Goal: Information Seeking & Learning: Learn about a topic

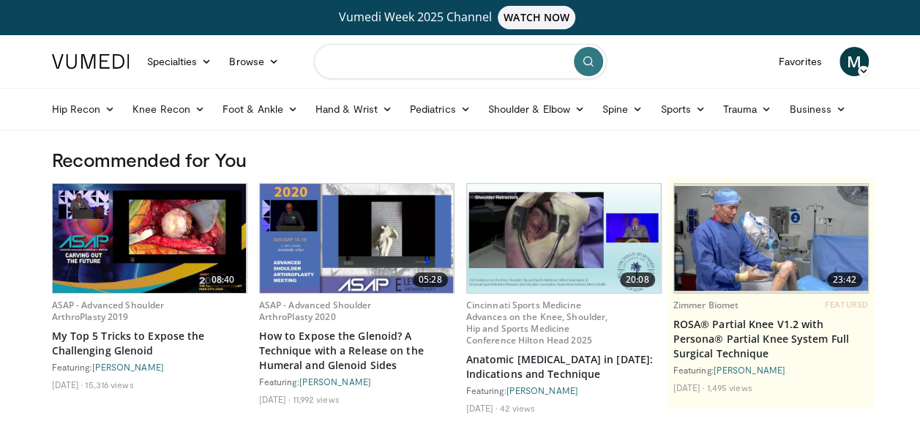
click at [484, 53] on input "Search topics, interventions" at bounding box center [460, 61] width 293 height 35
type input "**********"
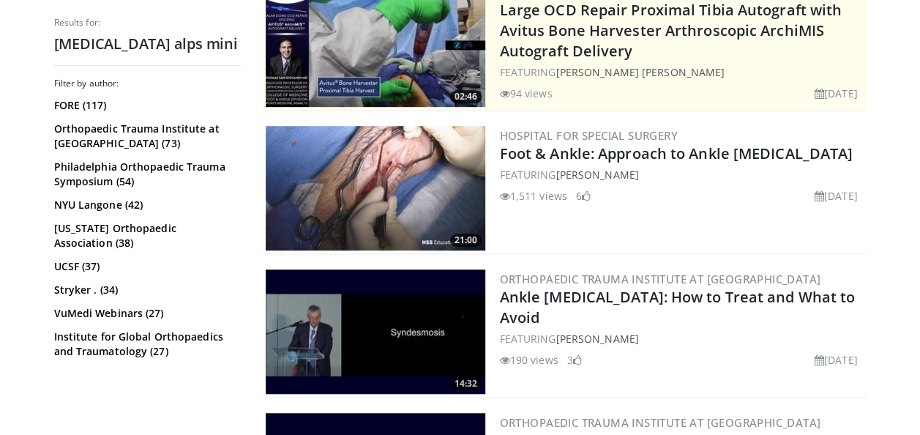
scroll to position [366, 0]
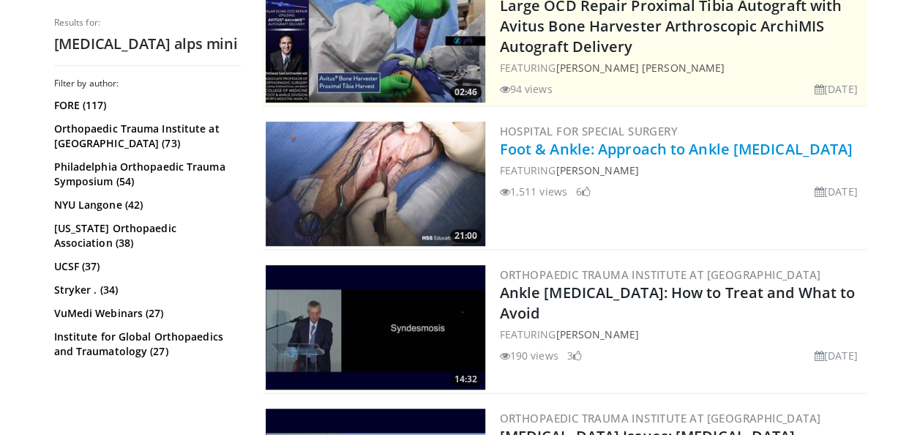
click at [605, 144] on link "Foot & Ankle: Approach to Ankle [MEDICAL_DATA]" at bounding box center [677, 149] width 354 height 20
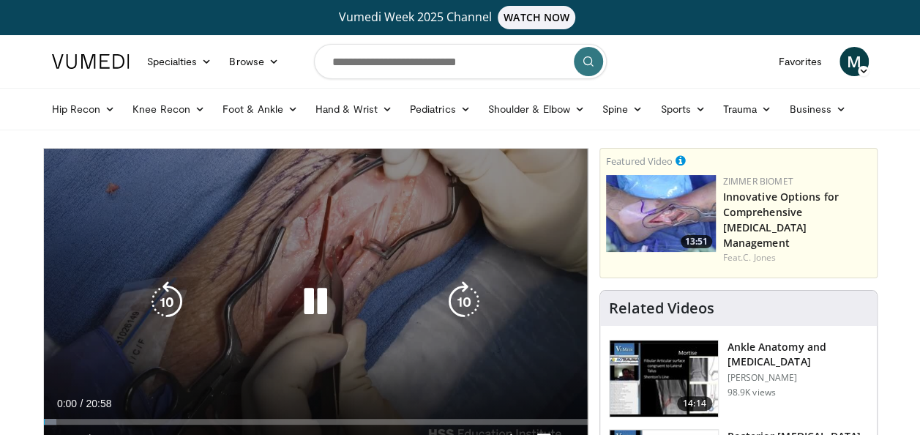
scroll to position [146, 0]
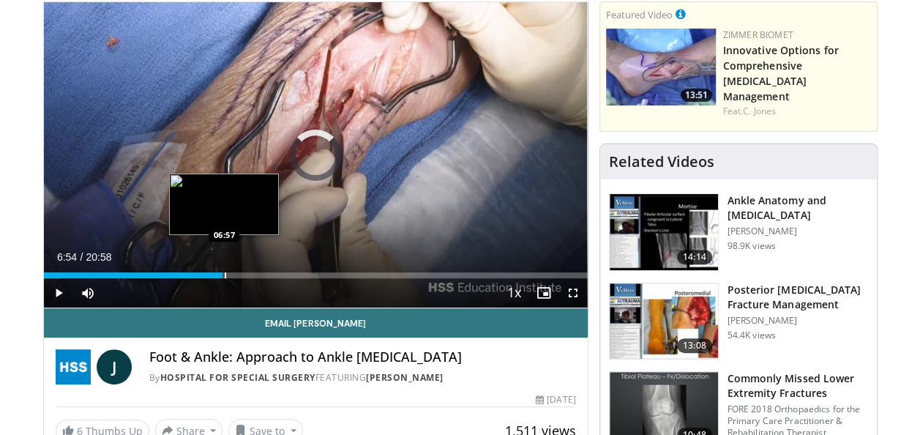
click at [222, 275] on div "Loaded : 3.15% 06:54 06:57" at bounding box center [316, 275] width 544 height 6
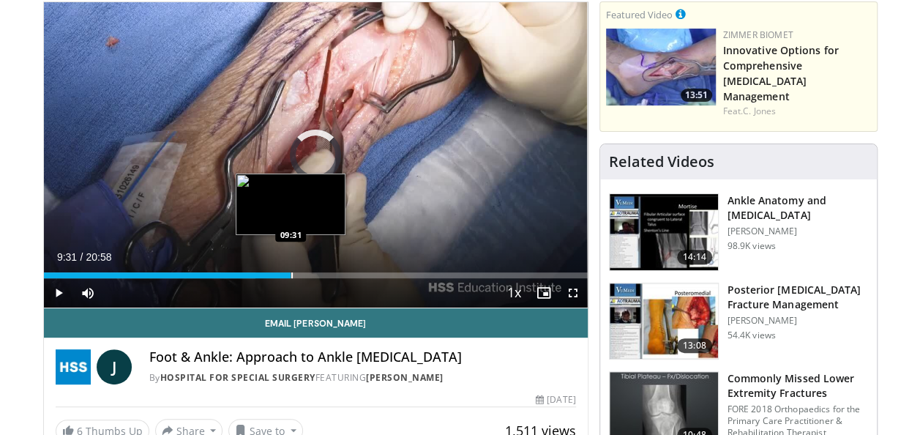
click at [291, 274] on div "Progress Bar" at bounding box center [291, 275] width 1 height 6
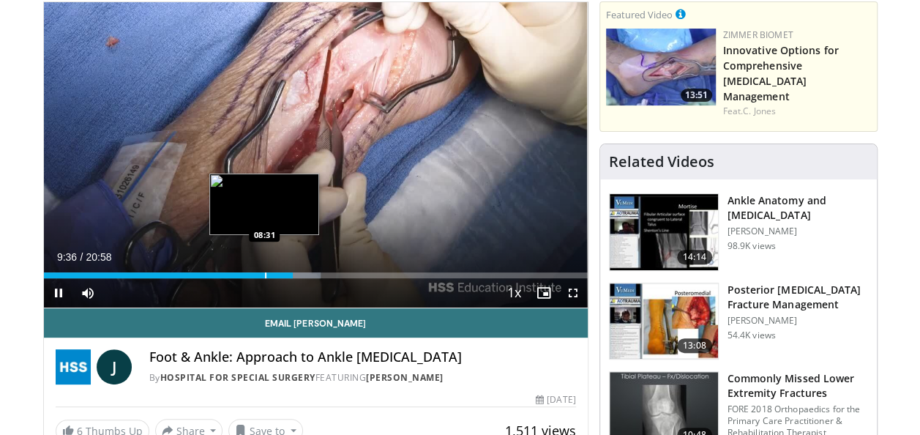
click at [265, 272] on div "Progress Bar" at bounding box center [265, 275] width 1 height 6
click at [273, 275] on div "Progress Bar" at bounding box center [273, 275] width 1 height 6
click at [280, 273] on div "Loaded : 47.27% 08:54 09:09" at bounding box center [316, 275] width 544 height 6
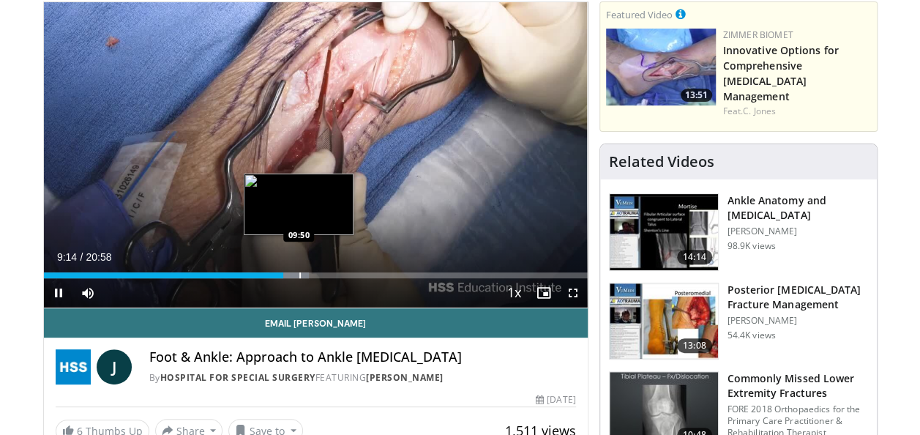
click at [298, 274] on div "Progress Bar" at bounding box center [289, 275] width 40 height 6
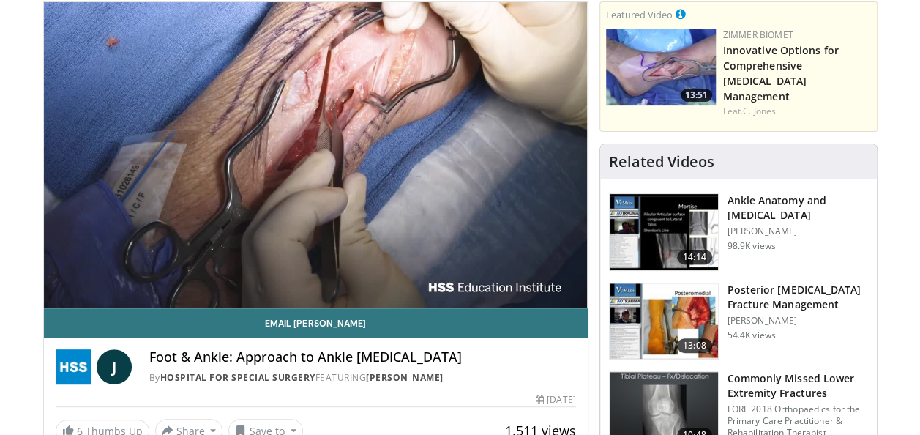
click at [293, 277] on div "10 seconds Tap to unmute" at bounding box center [316, 154] width 544 height 305
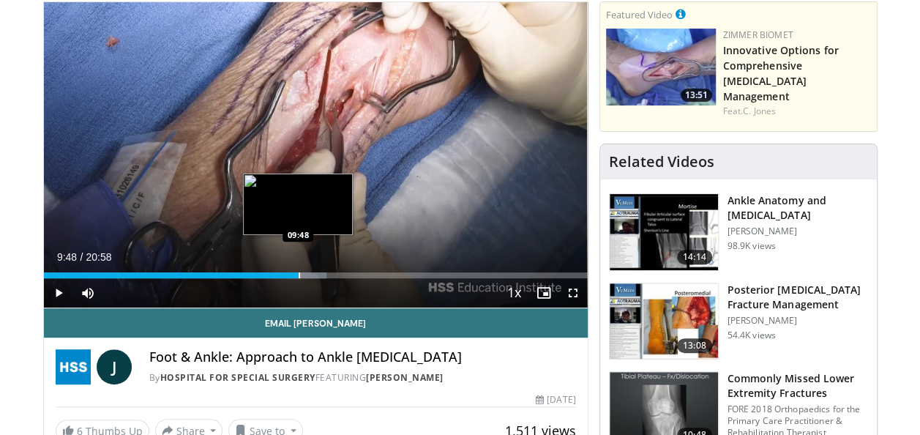
click at [299, 276] on div "Progress Bar" at bounding box center [299, 275] width 1 height 6
click at [297, 275] on div "Progress Bar" at bounding box center [297, 275] width 1 height 6
click at [296, 275] on div "Progress Bar" at bounding box center [296, 275] width 1 height 6
click at [294, 275] on div "Progress Bar" at bounding box center [294, 275] width 1 height 6
click at [290, 274] on div "Progress Bar" at bounding box center [290, 275] width 1 height 6
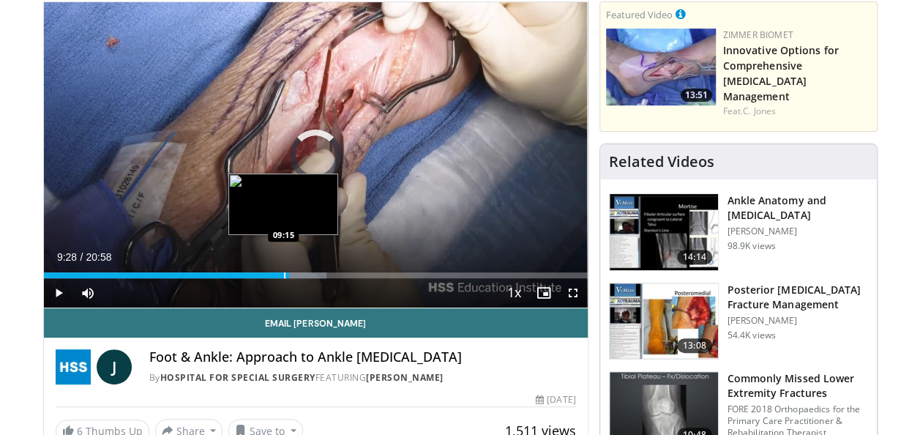
click at [284, 274] on div "Progress Bar" at bounding box center [284, 275] width 1 height 6
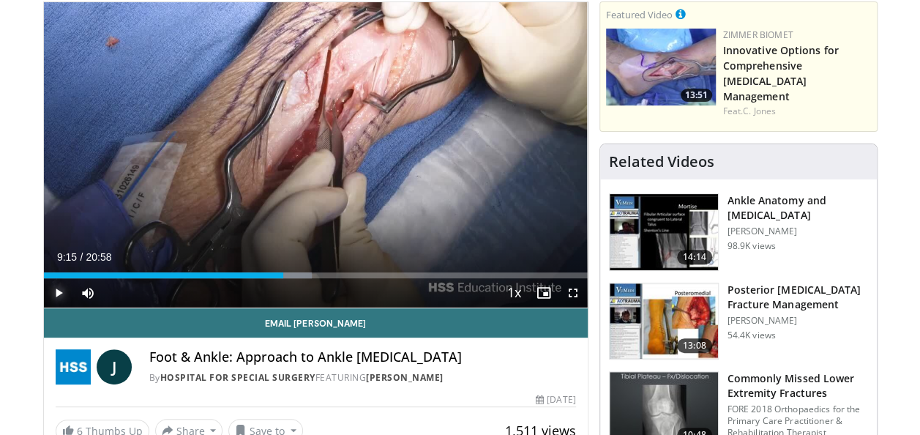
click at [54, 286] on span "Video Player" at bounding box center [58, 292] width 29 height 29
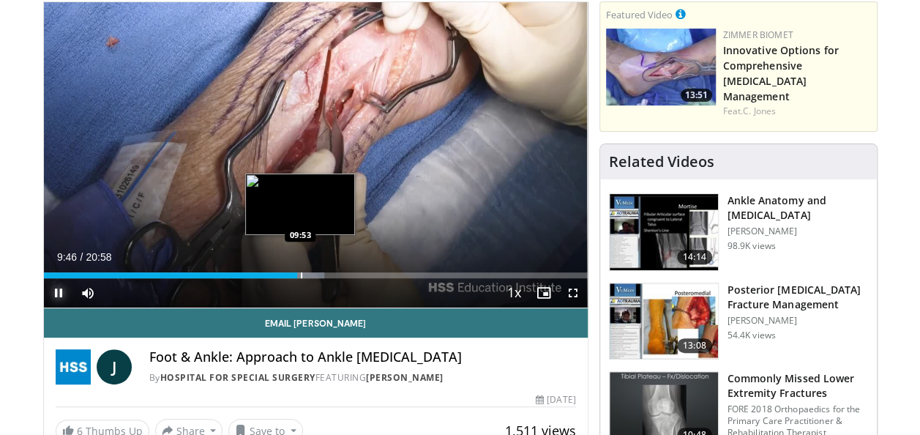
click at [304, 273] on div "Loaded : 51.68% 09:46 09:53" at bounding box center [316, 275] width 544 height 6
click at [315, 274] on div "Progress Bar" at bounding box center [315, 275] width 1 height 6
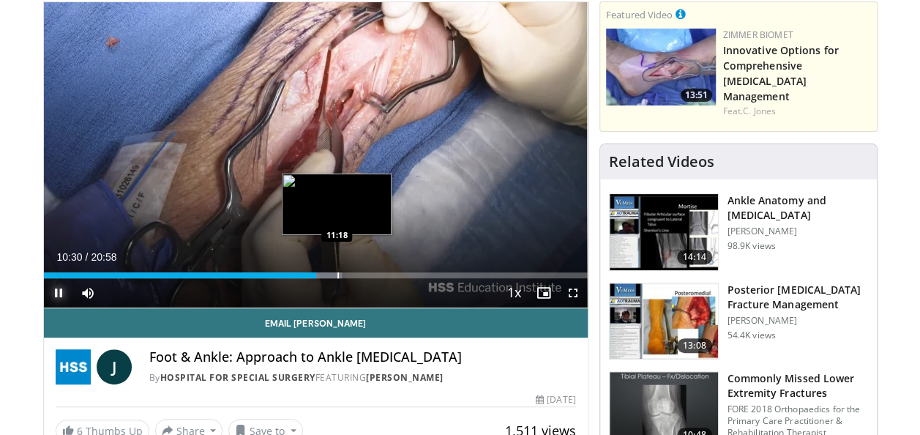
click at [337, 274] on div "Progress Bar" at bounding box center [337, 275] width 1 height 6
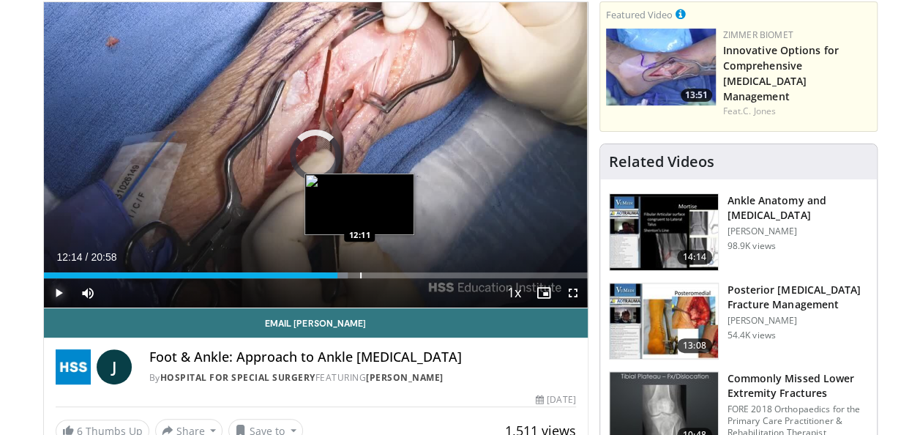
click at [360, 274] on div "Progress Bar" at bounding box center [360, 275] width 1 height 6
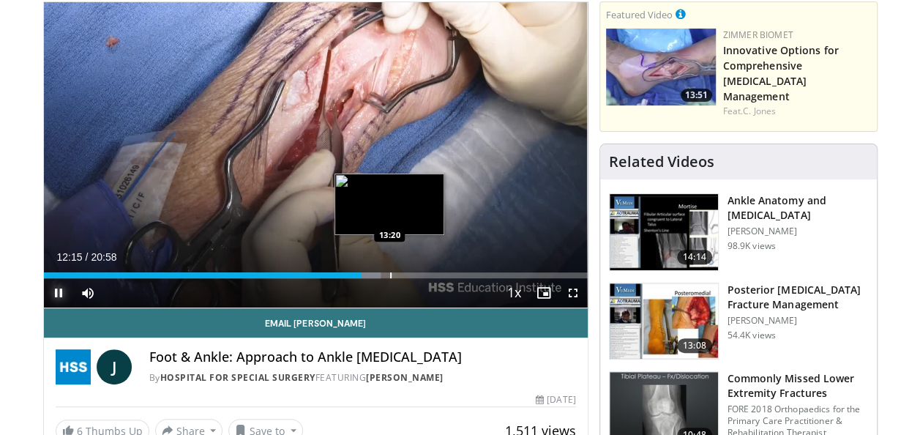
click at [390, 275] on div "Progress Bar" at bounding box center [390, 275] width 1 height 6
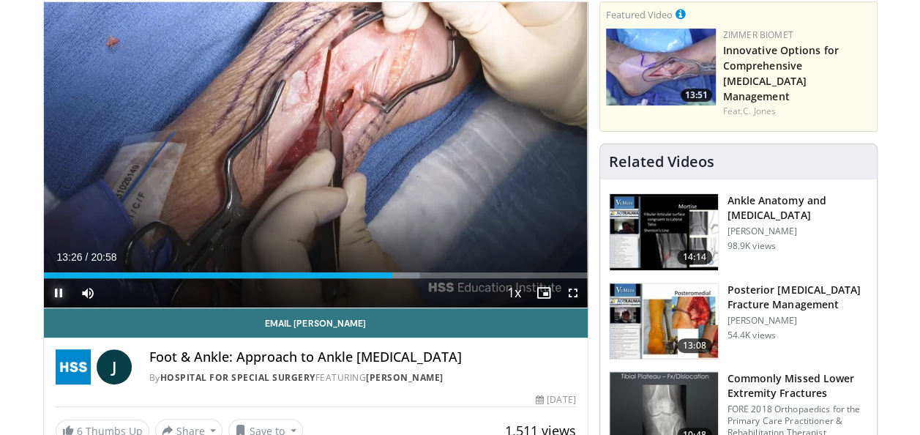
click at [57, 292] on span "Video Player" at bounding box center [58, 292] width 29 height 29
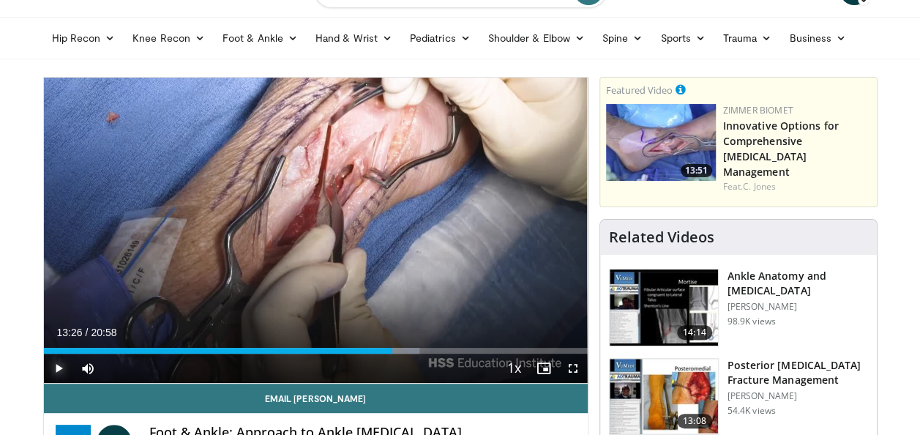
scroll to position [0, 0]
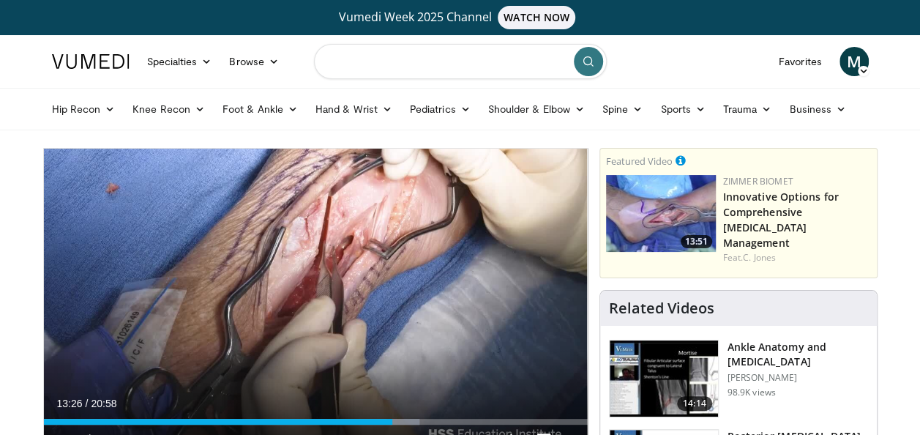
click at [375, 64] on input "Search topics, interventions" at bounding box center [460, 61] width 293 height 35
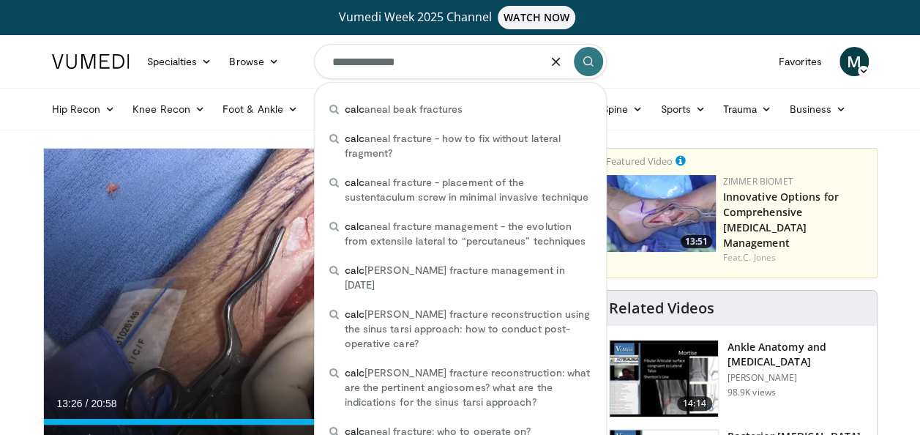
type input "**********"
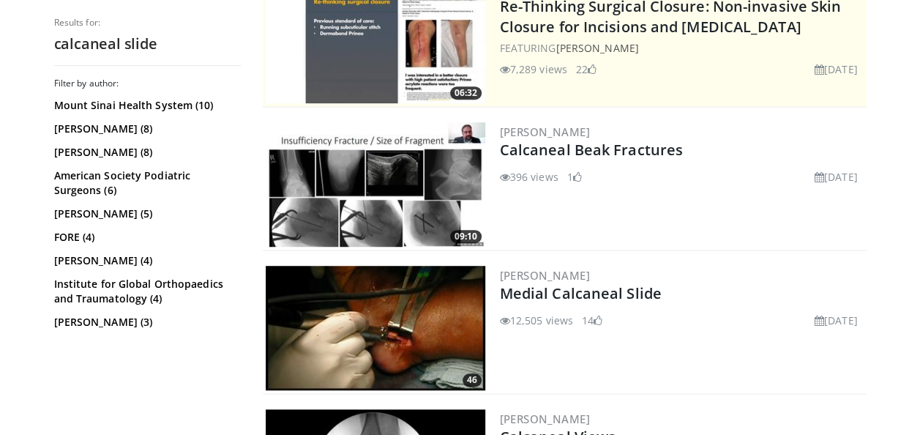
scroll to position [366, 0]
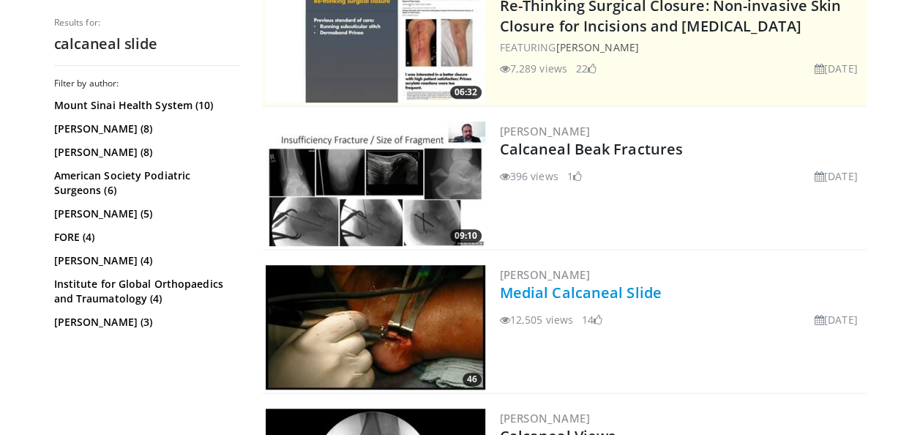
click at [581, 296] on link "Medial Calcaneal Slide" at bounding box center [581, 293] width 162 height 20
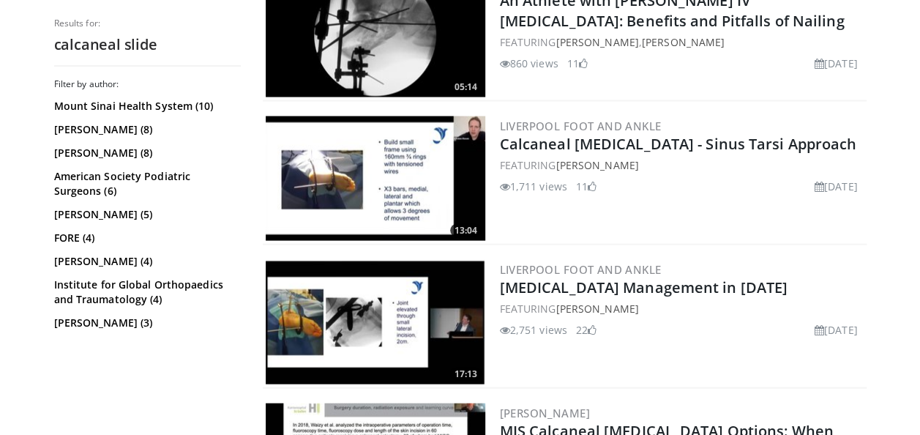
scroll to position [1464, 0]
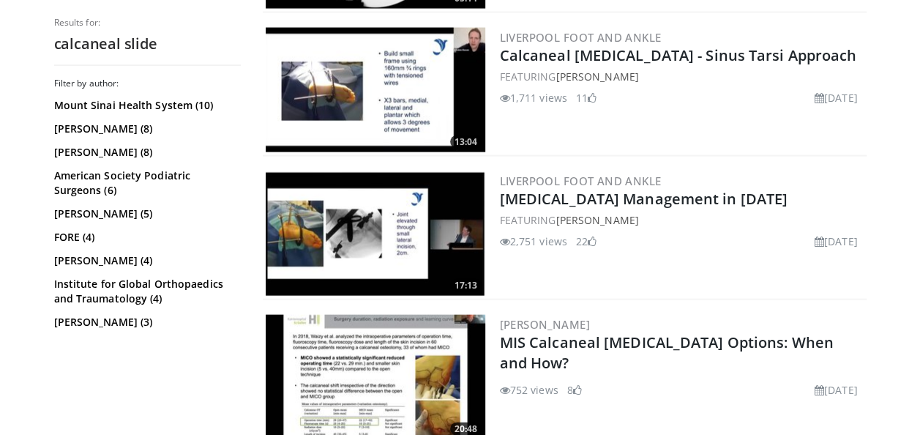
click at [350, 225] on img at bounding box center [376, 233] width 220 height 124
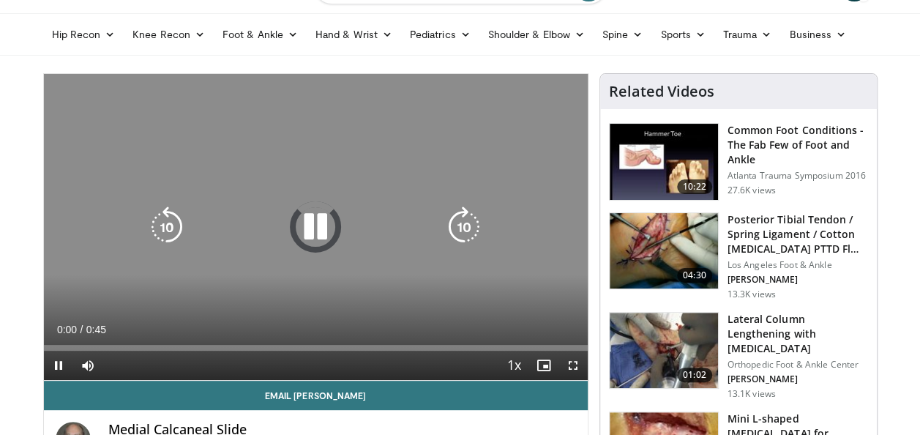
scroll to position [146, 0]
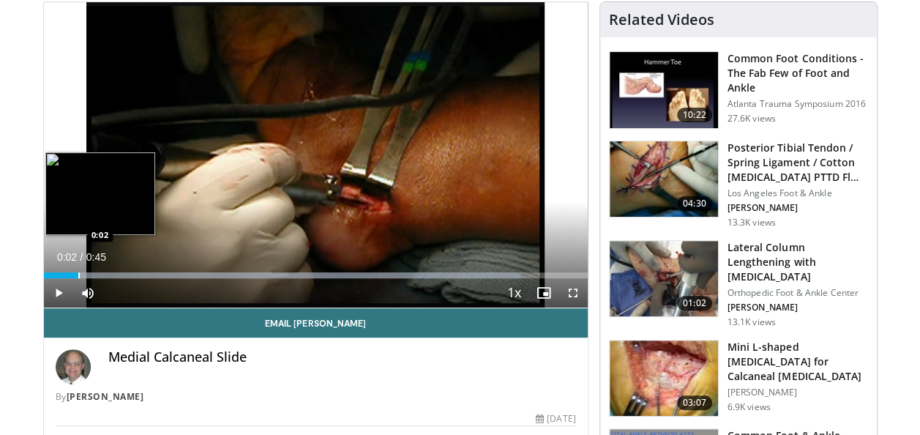
click at [78, 269] on div "Loaded : 87.67% 0:02 0:02" at bounding box center [316, 271] width 544 height 14
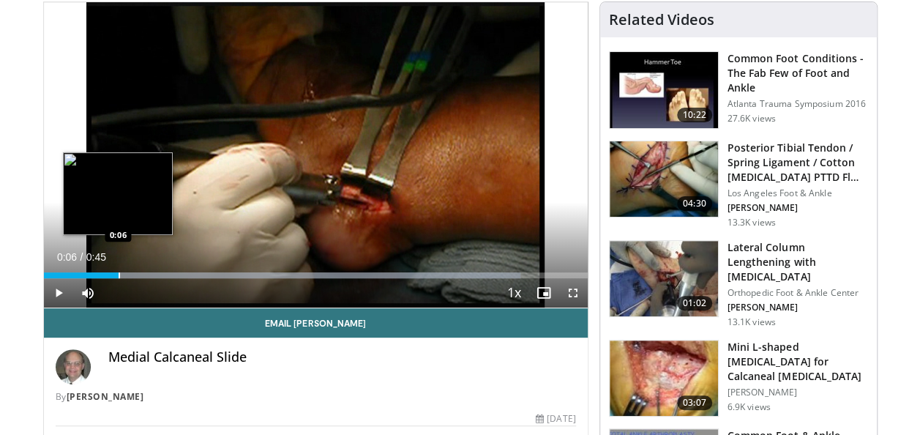
click at [119, 273] on div "Progress Bar" at bounding box center [119, 275] width 1 height 6
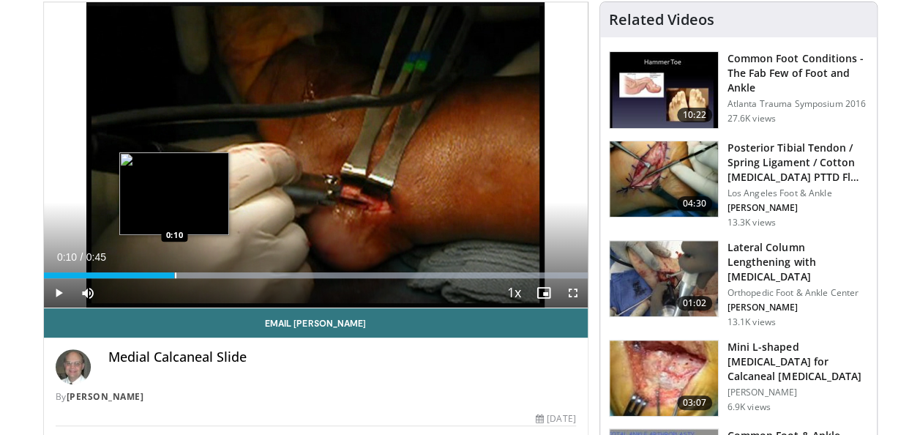
click at [175, 274] on div "Progress Bar" at bounding box center [175, 275] width 1 height 6
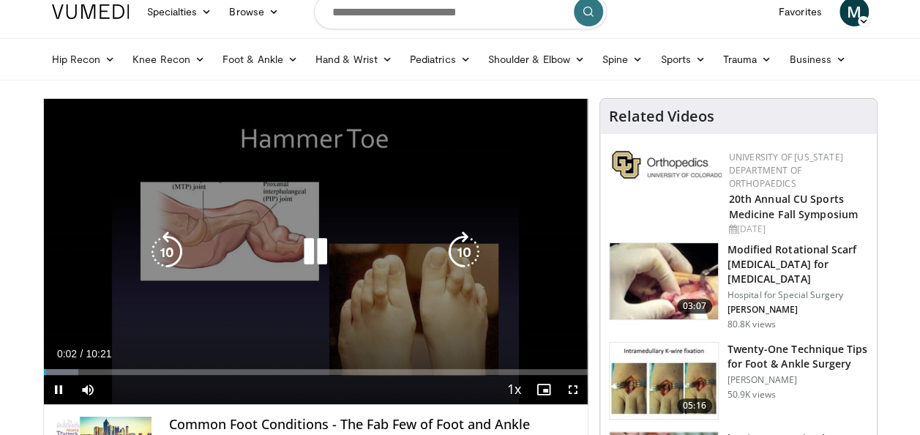
scroll to position [73, 0]
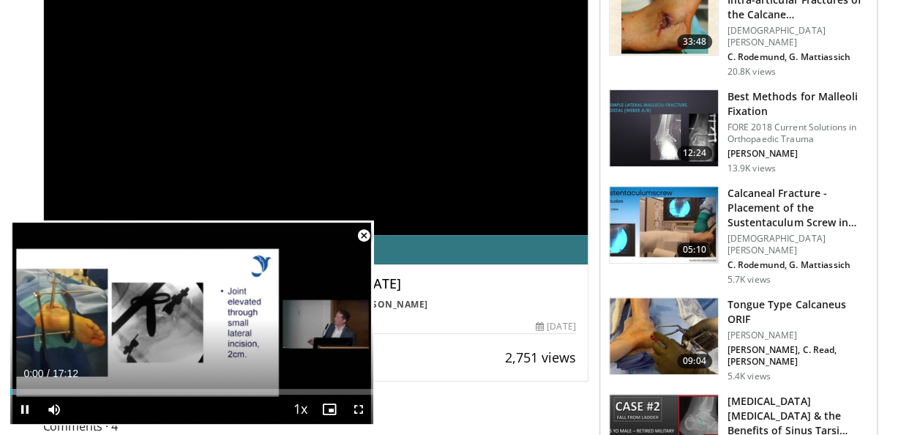
scroll to position [73, 0]
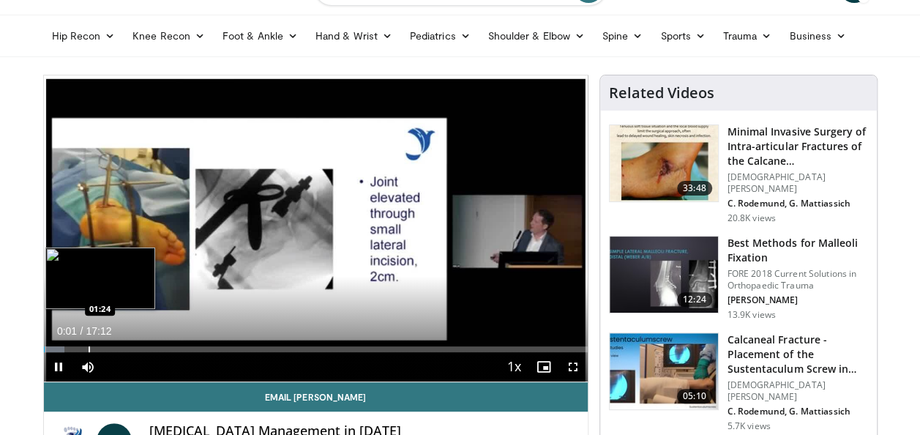
click at [89, 348] on div "Progress Bar" at bounding box center [89, 349] width 1 height 6
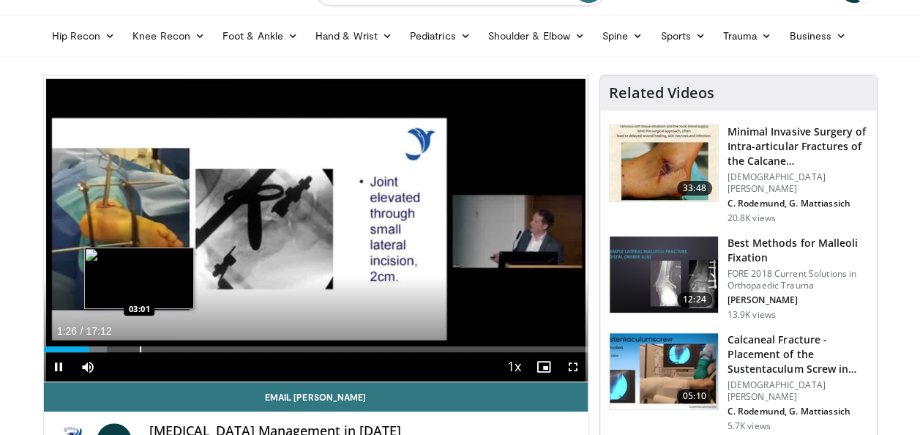
click at [140, 348] on div "Progress Bar" at bounding box center [140, 349] width 1 height 6
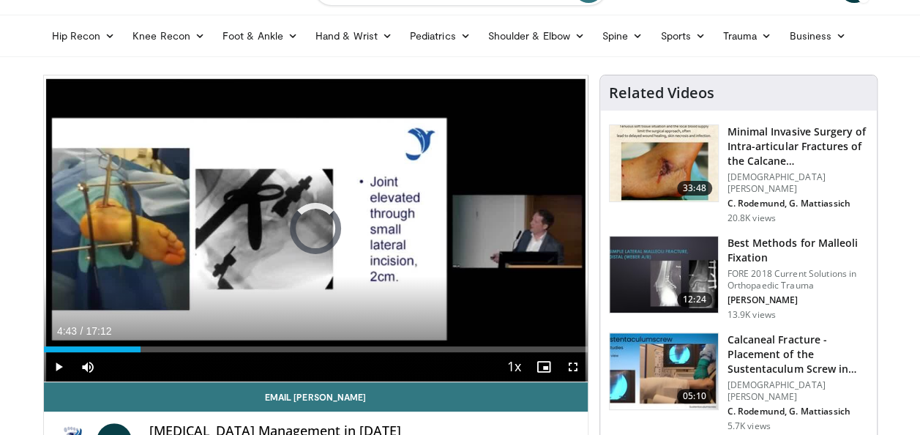
click at [193, 346] on div "Progress Bar" at bounding box center [193, 349] width 1 height 6
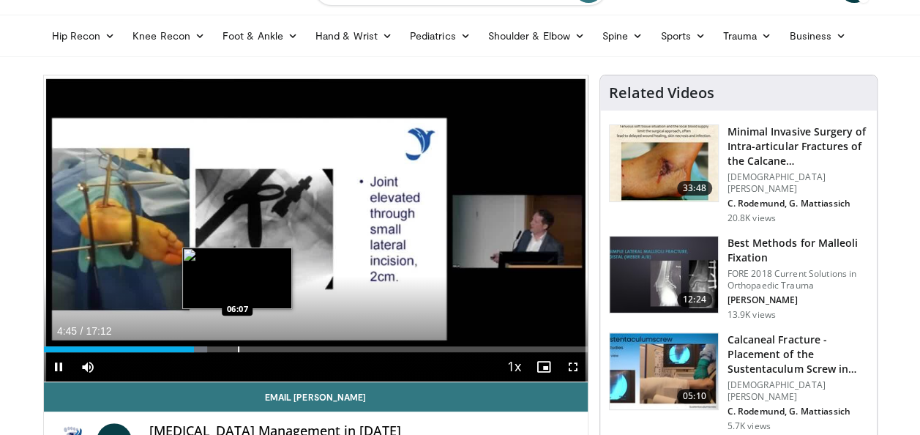
click at [238, 346] on div "Progress Bar" at bounding box center [238, 349] width 1 height 6
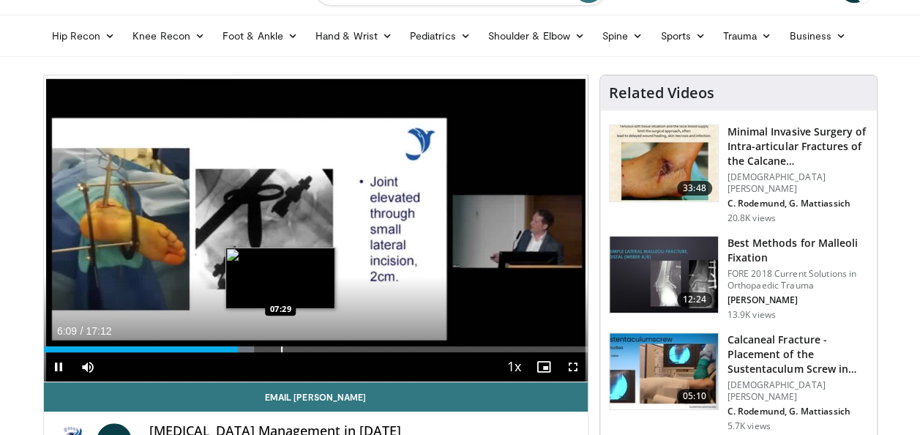
click at [281, 347] on div "Progress Bar" at bounding box center [281, 349] width 1 height 6
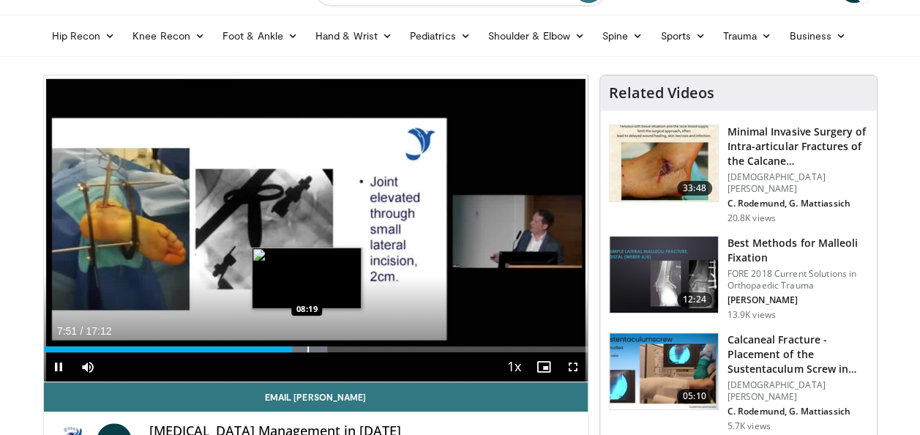
click at [306, 349] on div "Loaded : 52.19% 07:52 08:19" at bounding box center [316, 349] width 544 height 6
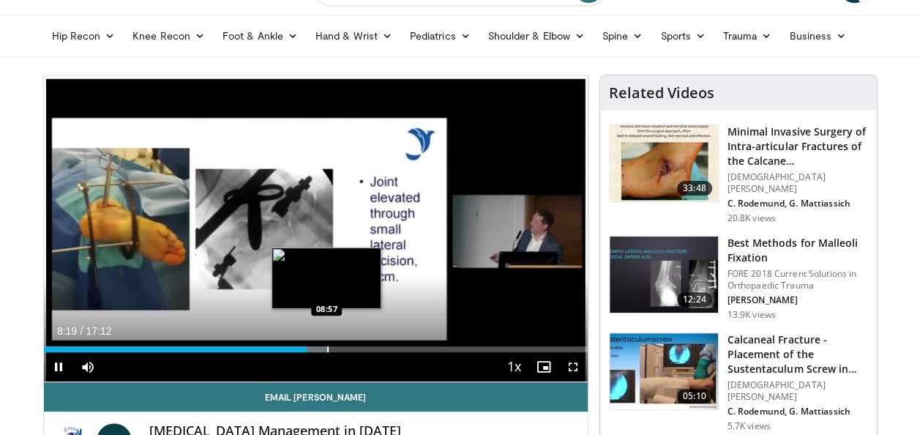
click at [327, 348] on div "Progress Bar" at bounding box center [327, 349] width 1 height 6
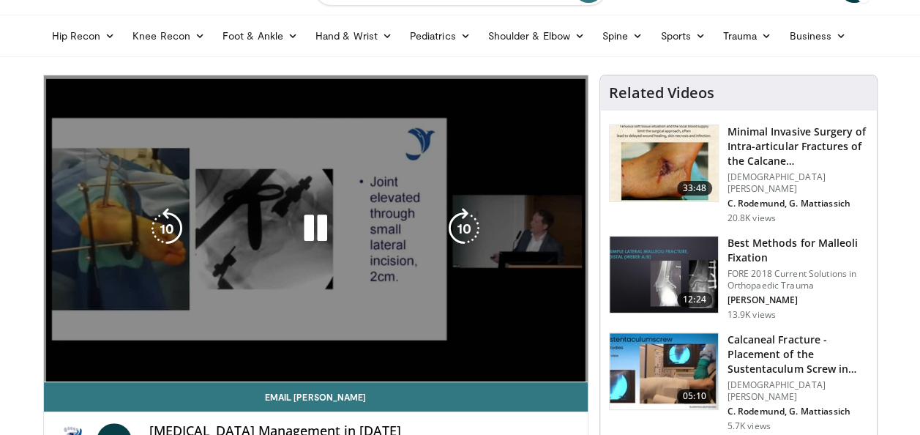
click at [364, 348] on div "10 seconds Tap to unmute" at bounding box center [316, 228] width 544 height 306
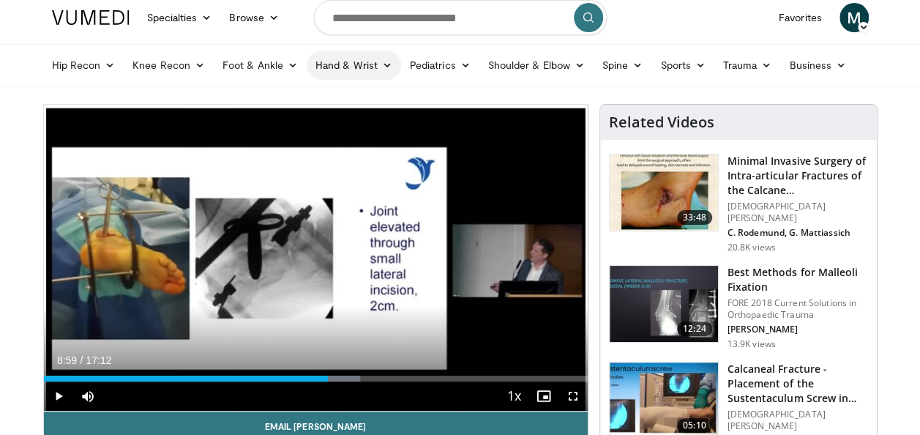
scroll to position [0, 0]
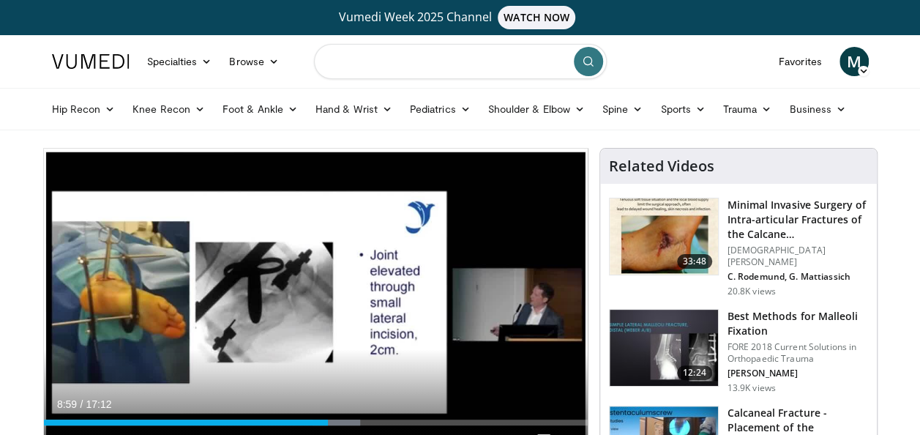
click at [422, 64] on input "Search topics, interventions" at bounding box center [460, 61] width 293 height 35
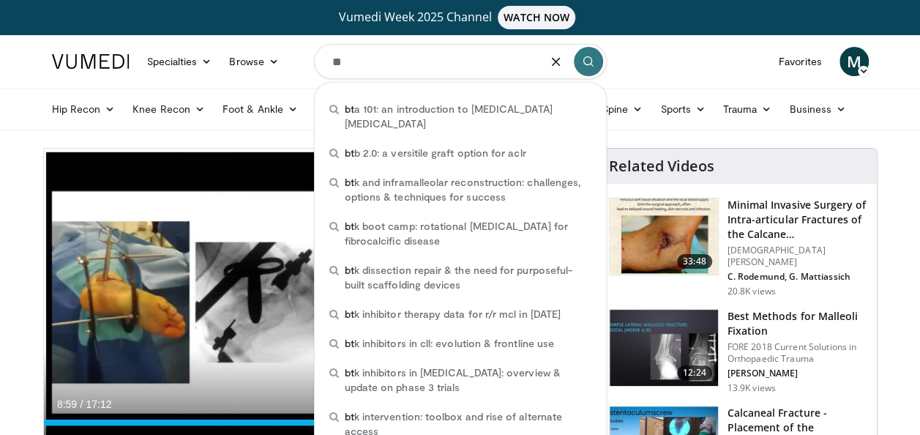
type input "***"
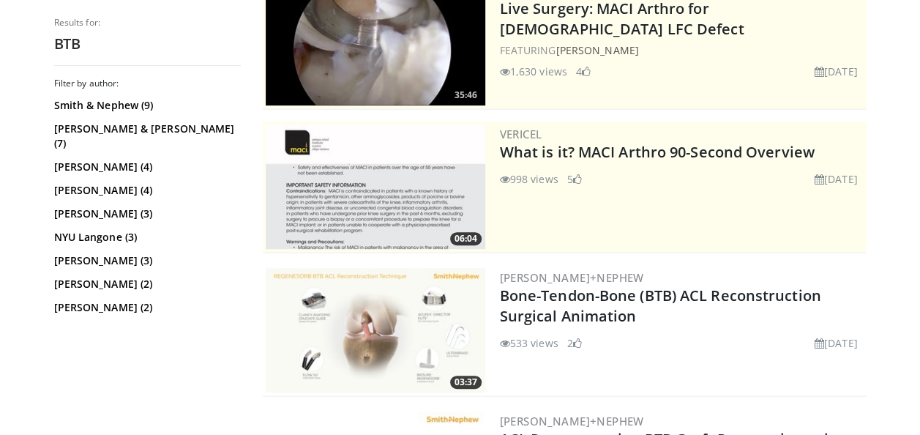
scroll to position [439, 0]
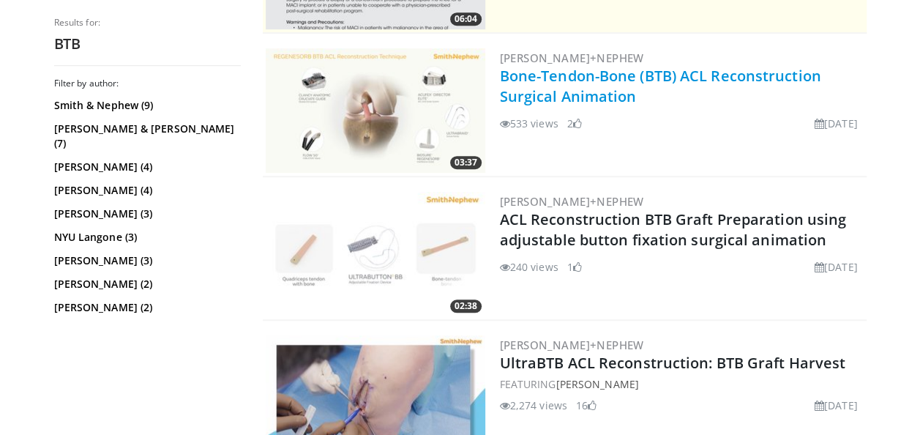
click at [592, 66] on link "Bone-Tendon-Bone (BTB) ACL Reconstruction Surgical Animation" at bounding box center [660, 86] width 321 height 40
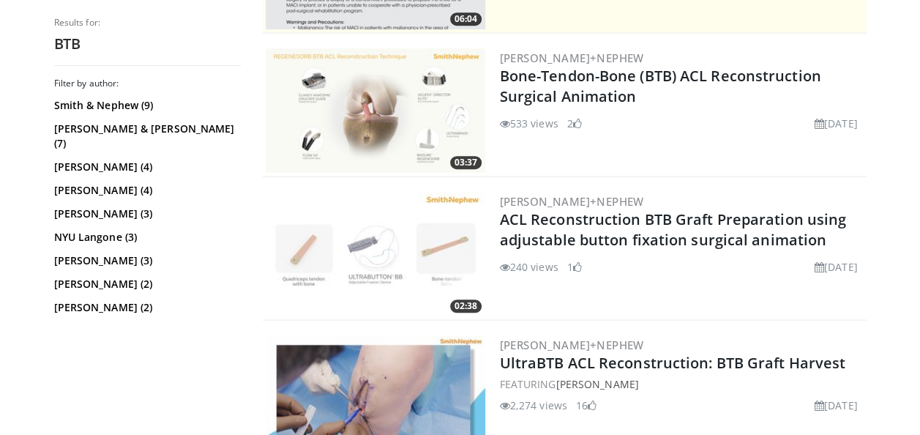
scroll to position [659, 0]
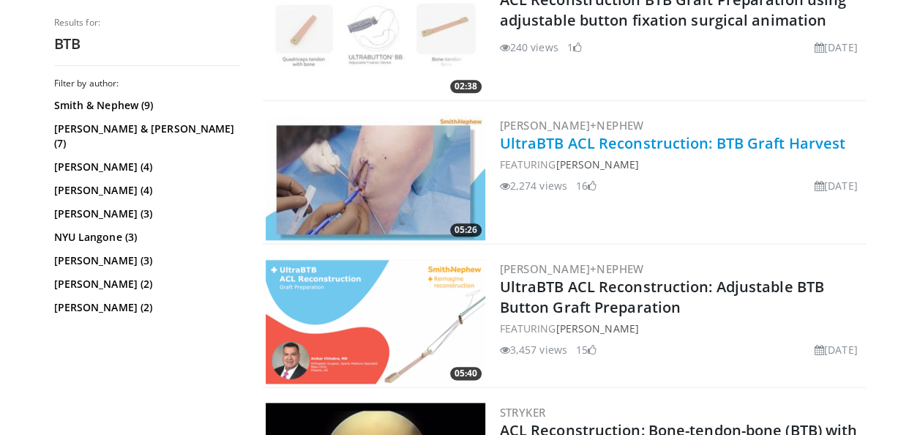
click at [607, 140] on link "UltraBTB ACL Reconstruction: BTB Graft Harvest" at bounding box center [673, 143] width 346 height 20
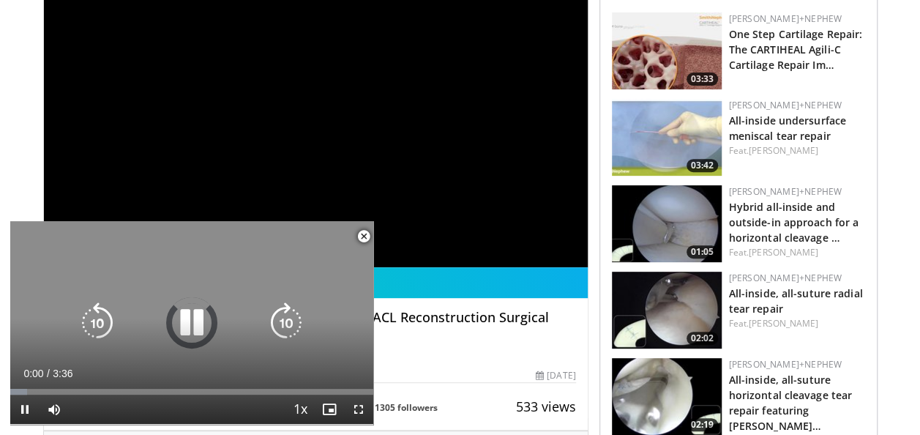
scroll to position [220, 0]
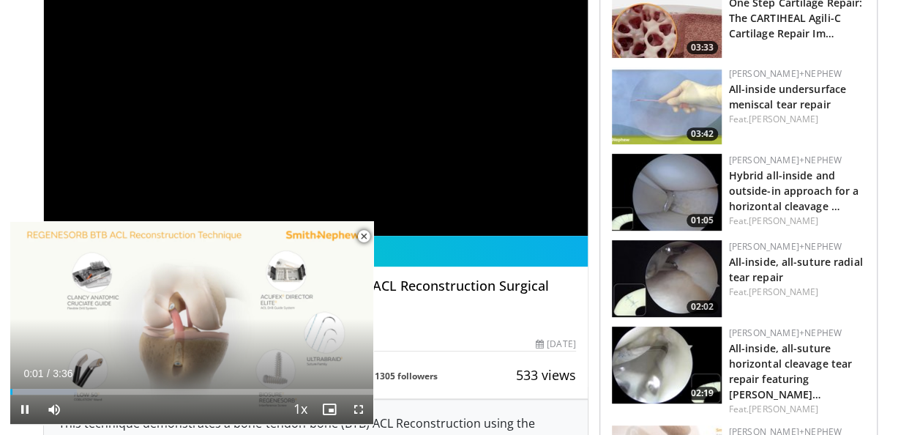
click at [362, 239] on span "Video Player" at bounding box center [363, 236] width 29 height 29
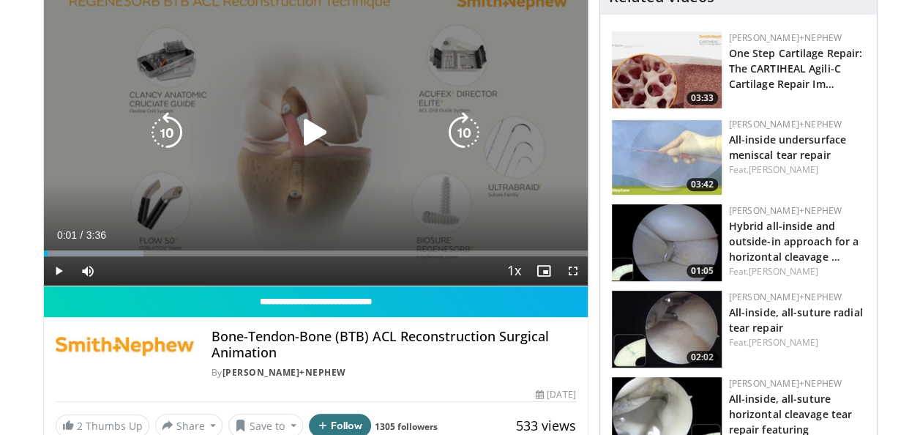
scroll to position [146, 0]
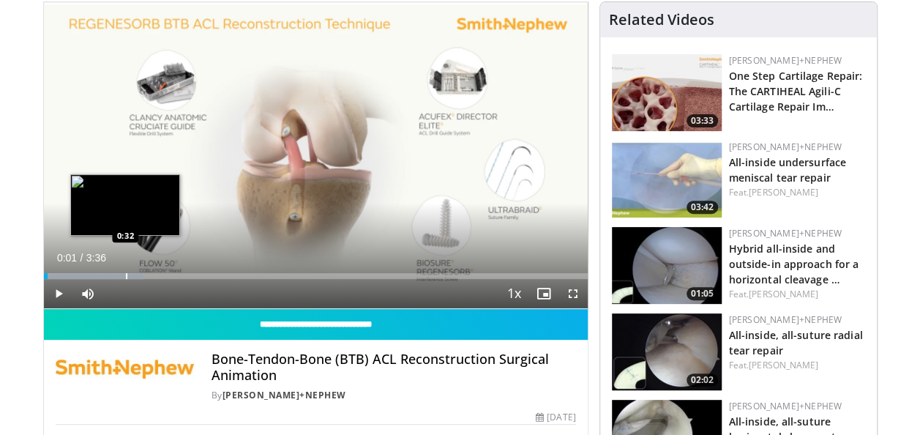
click at [126, 273] on div "Progress Bar" at bounding box center [126, 276] width 1 height 6
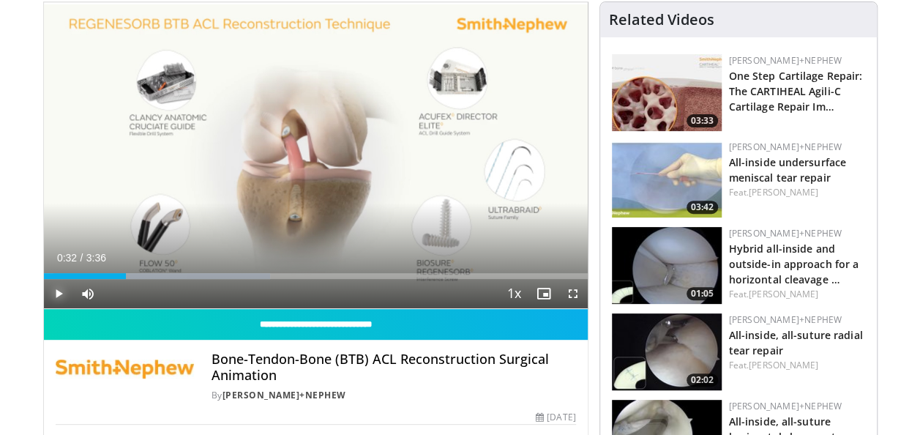
click at [57, 285] on span "Video Player" at bounding box center [58, 293] width 29 height 29
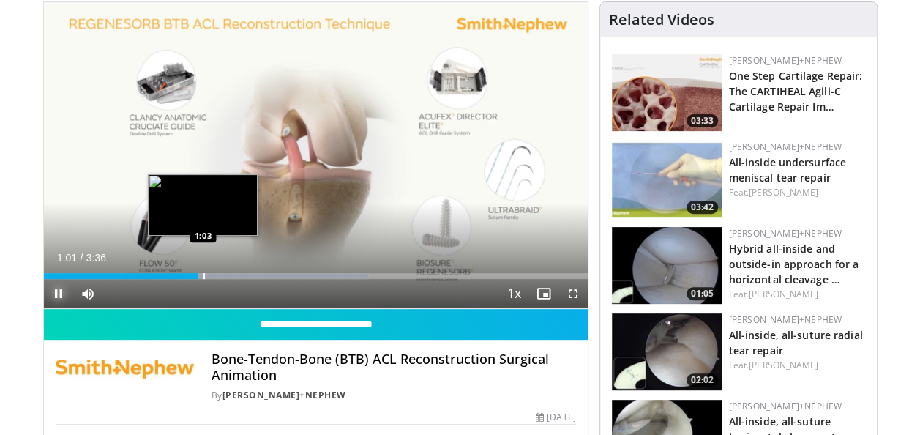
click at [203, 270] on div "Loaded : 59.66% 1:01 1:03" at bounding box center [316, 272] width 544 height 14
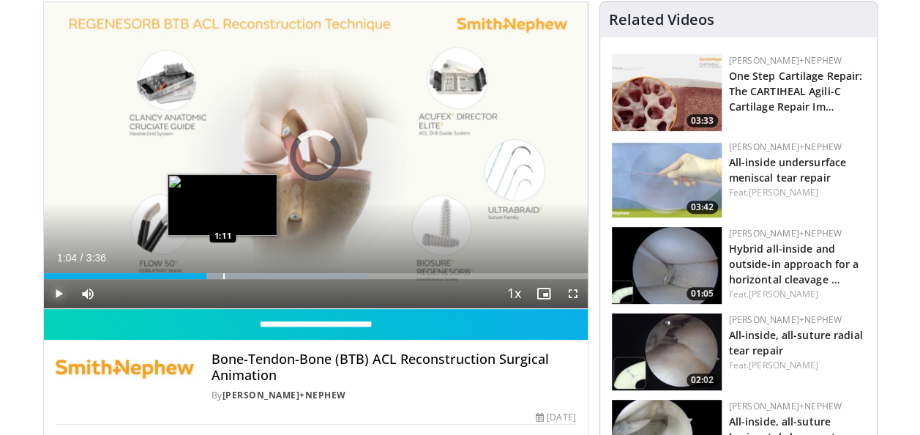
click at [222, 271] on div "Loaded : 59.66% 1:04 1:11" at bounding box center [316, 272] width 544 height 14
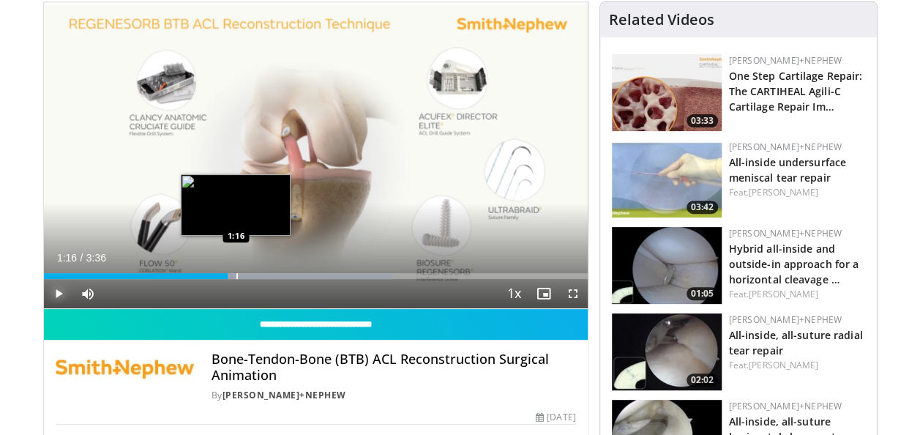
click at [236, 271] on div "Loaded : 64.25% 1:13 1:16" at bounding box center [316, 272] width 544 height 14
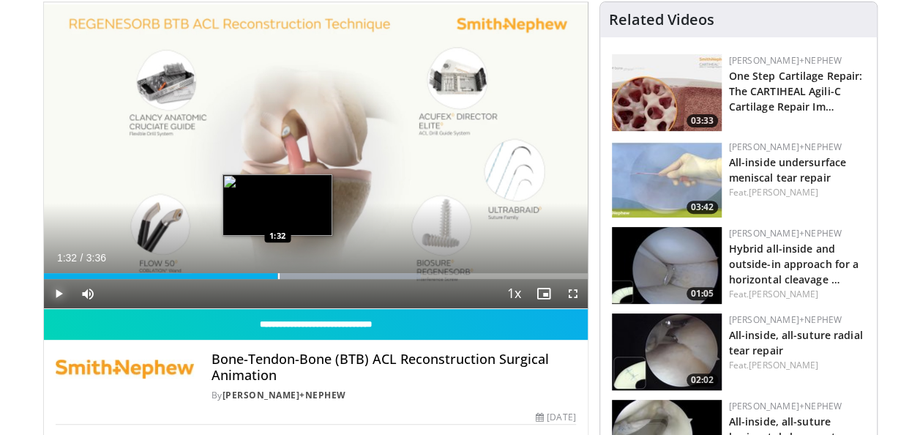
click at [278, 275] on div "Progress Bar" at bounding box center [278, 276] width 1 height 6
click at [293, 275] on div "Progress Bar" at bounding box center [293, 276] width 1 height 6
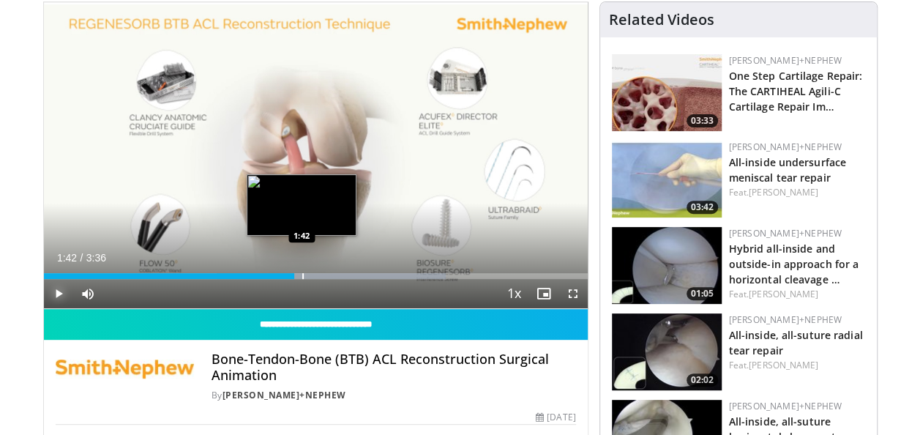
click at [302, 275] on div "Progress Bar" at bounding box center [302, 276] width 1 height 6
click at [313, 272] on div "Loaded : 78.02% 1:46 1:46" at bounding box center [316, 272] width 544 height 14
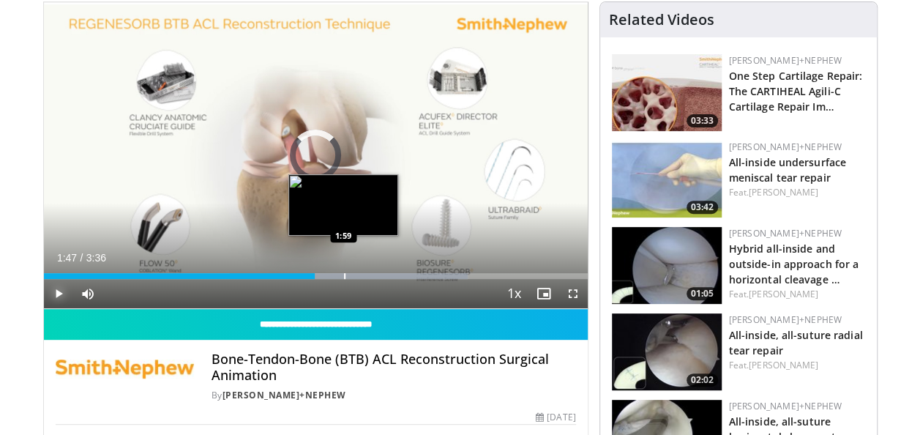
click at [344, 269] on div "Loaded : 78.02% 1:47 1:59" at bounding box center [316, 272] width 544 height 14
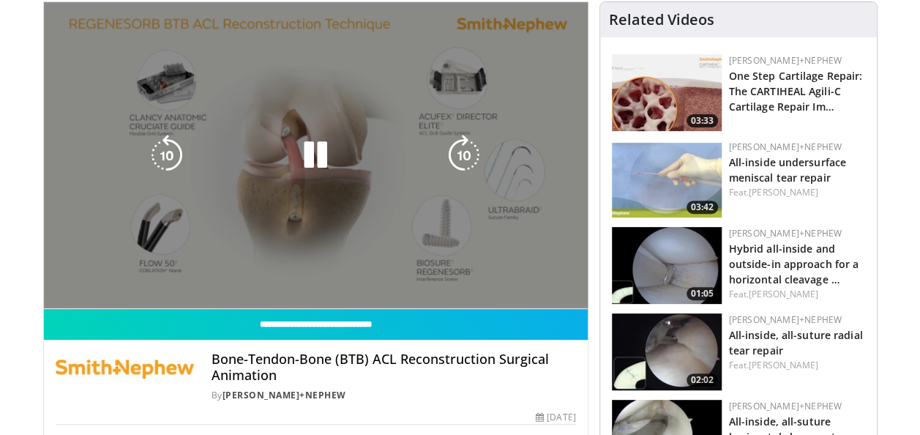
click at [381, 268] on video-js "**********" at bounding box center [316, 155] width 544 height 307
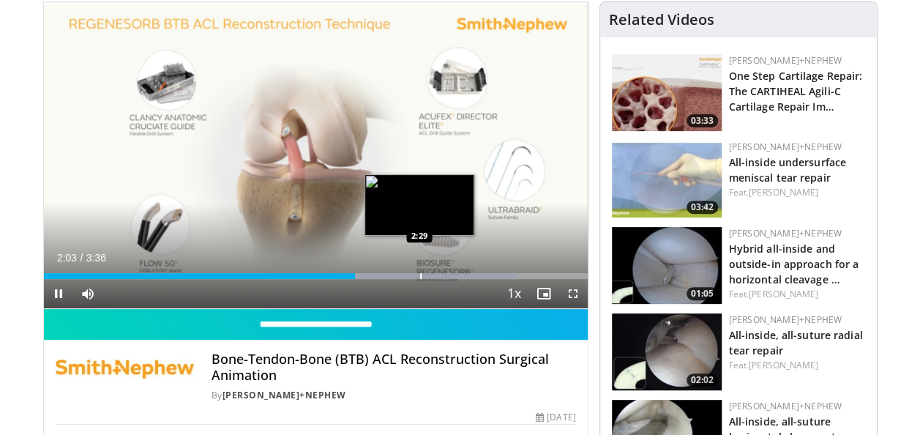
click at [420, 273] on div "Progress Bar" at bounding box center [420, 276] width 1 height 6
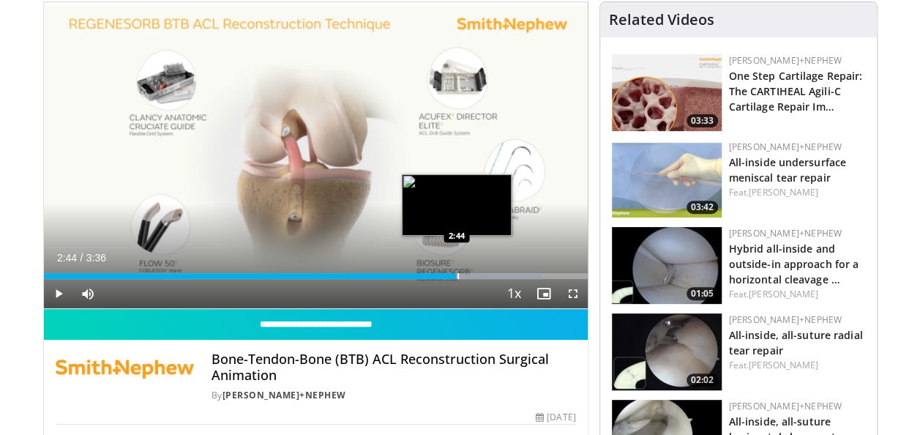
click at [457, 272] on div "Loaded : 91.78% 2:43 2:44" at bounding box center [316, 272] width 544 height 14
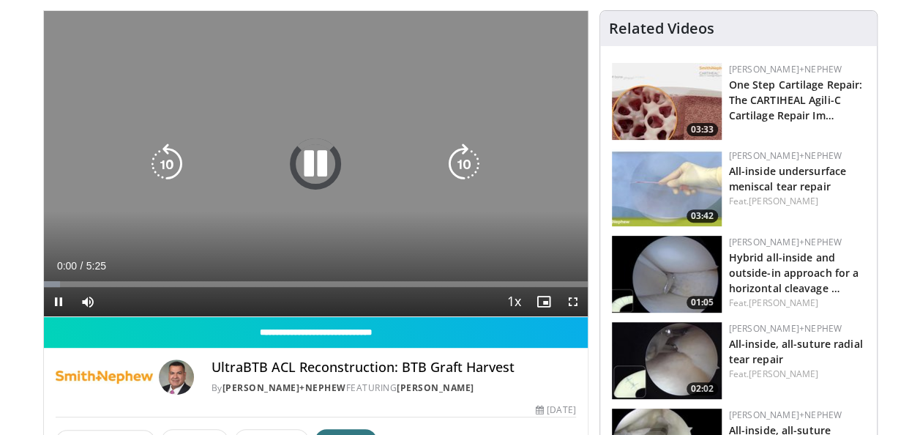
scroll to position [146, 0]
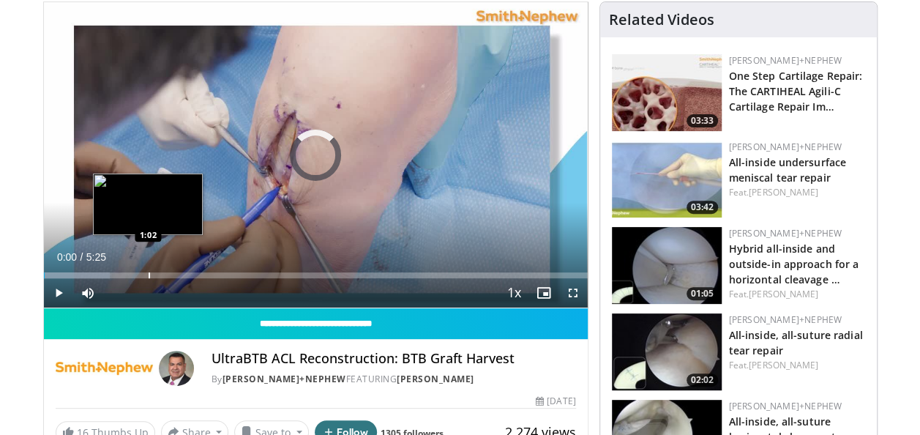
click at [149, 274] on div "Progress Bar" at bounding box center [149, 275] width 1 height 6
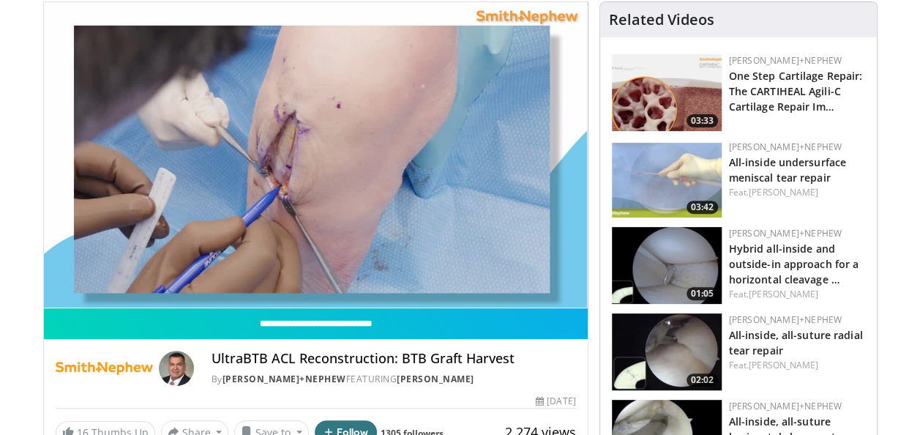
click at [222, 272] on div "10 seconds Tap to unmute" at bounding box center [316, 154] width 544 height 305
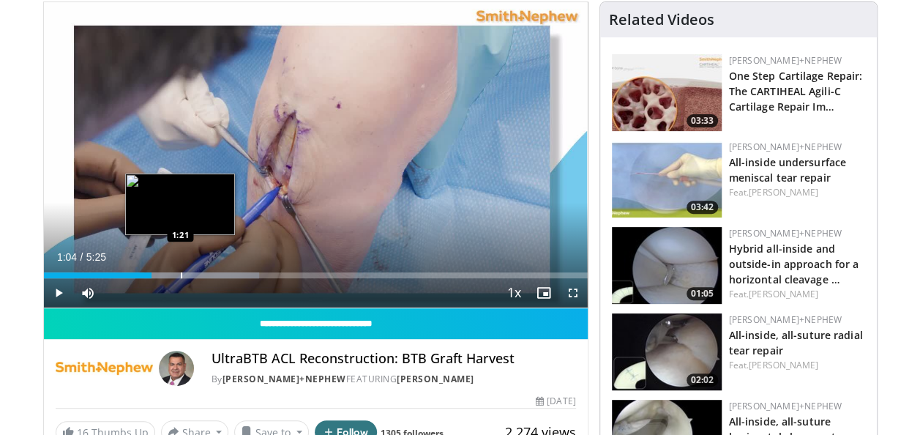
click at [181, 276] on div "Progress Bar" at bounding box center [181, 275] width 1 height 6
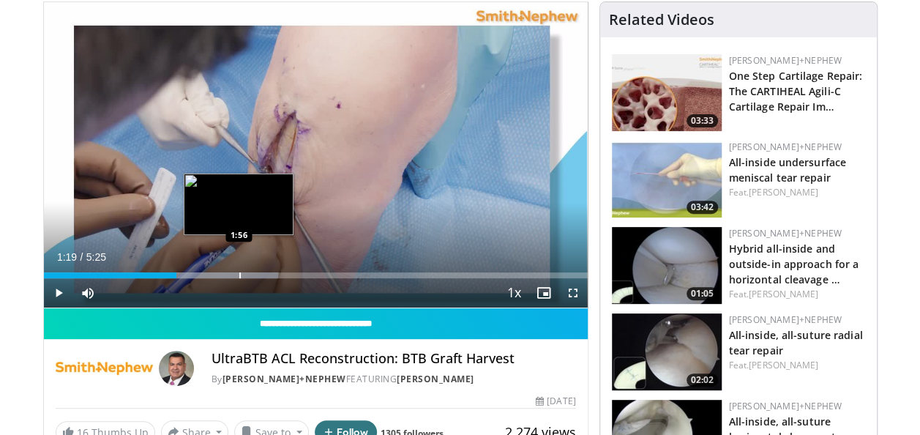
click at [238, 272] on div "Progress Bar" at bounding box center [211, 275] width 134 height 6
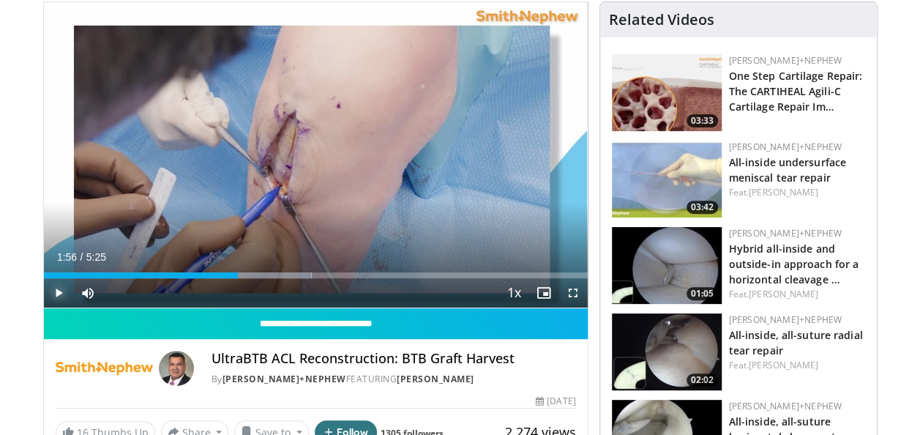
click at [51, 290] on span "Video Player" at bounding box center [58, 292] width 29 height 29
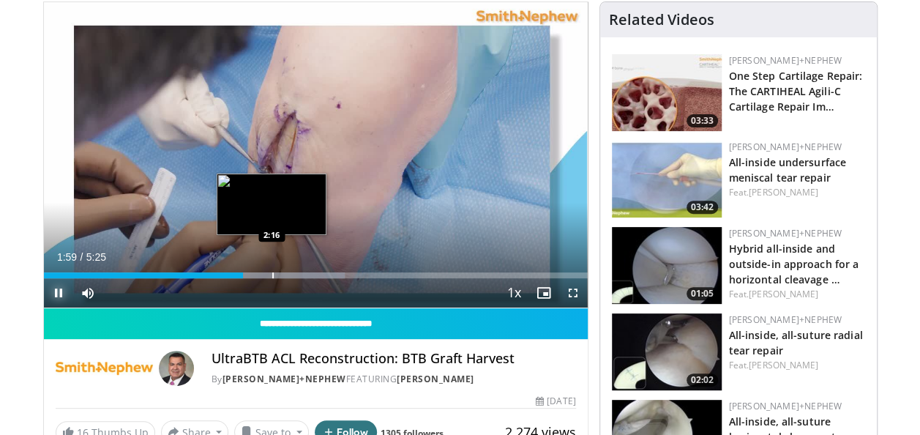
click at [272, 268] on div "Loaded : 55.41% 1:59 2:16" at bounding box center [316, 271] width 544 height 14
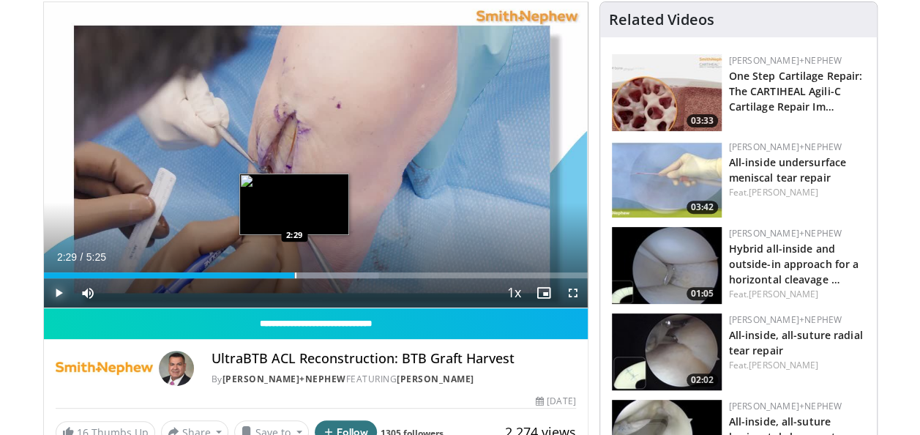
click at [294, 271] on div "Loaded : 61.57% 2:29 2:29" at bounding box center [316, 271] width 544 height 14
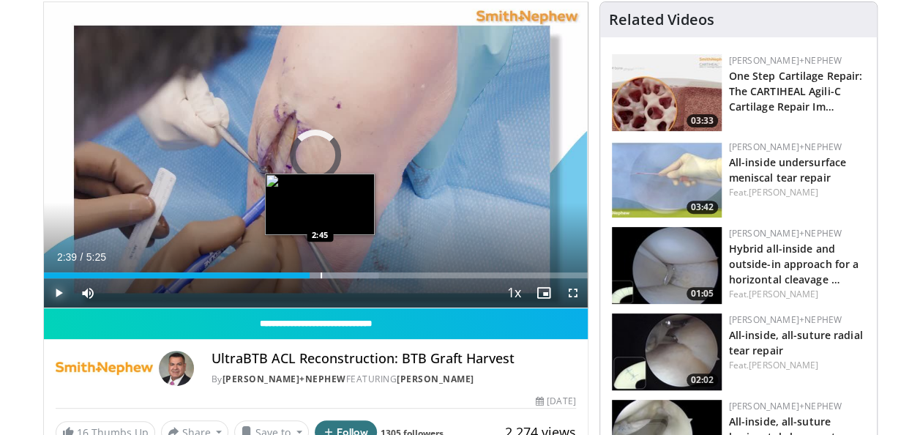
click at [318, 275] on div "Progress Bar" at bounding box center [311, 275] width 134 height 6
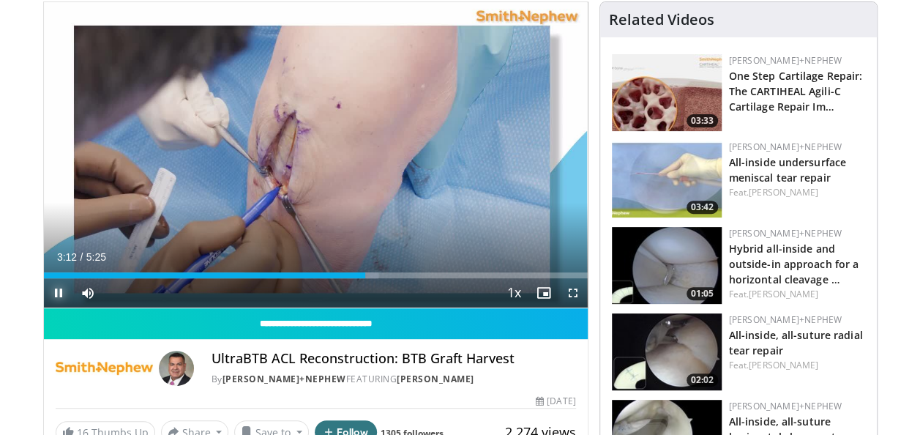
click at [56, 293] on span "Video Player" at bounding box center [58, 292] width 29 height 29
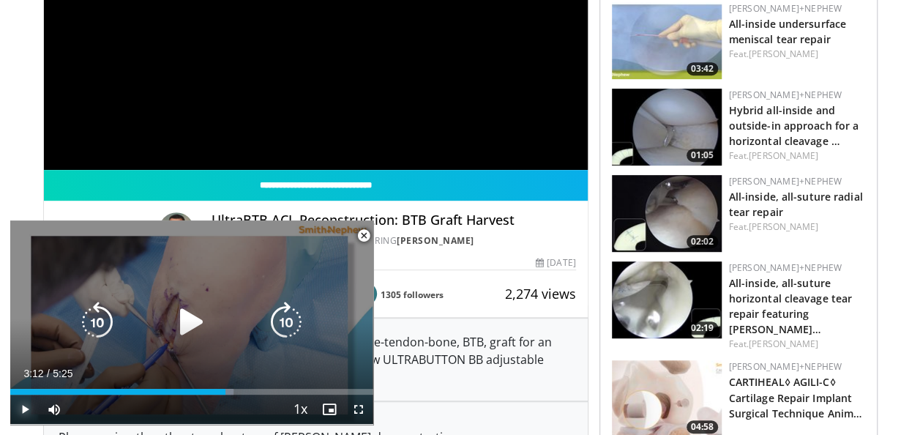
scroll to position [293, 0]
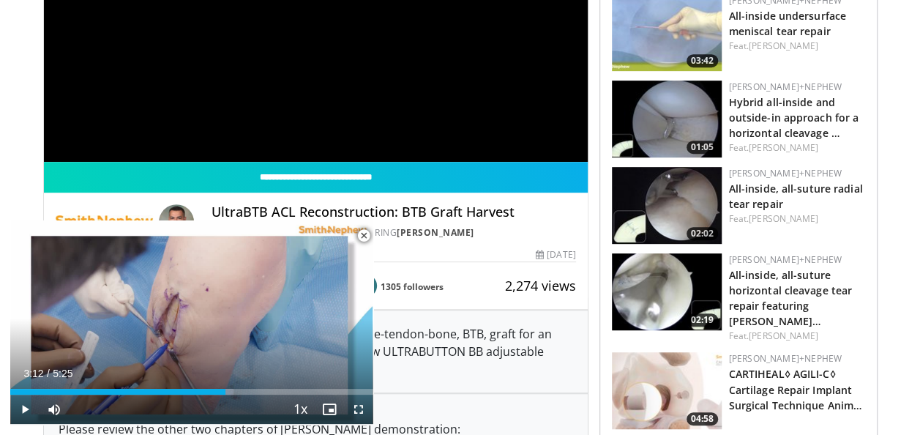
click at [367, 236] on span "Video Player" at bounding box center [363, 235] width 29 height 29
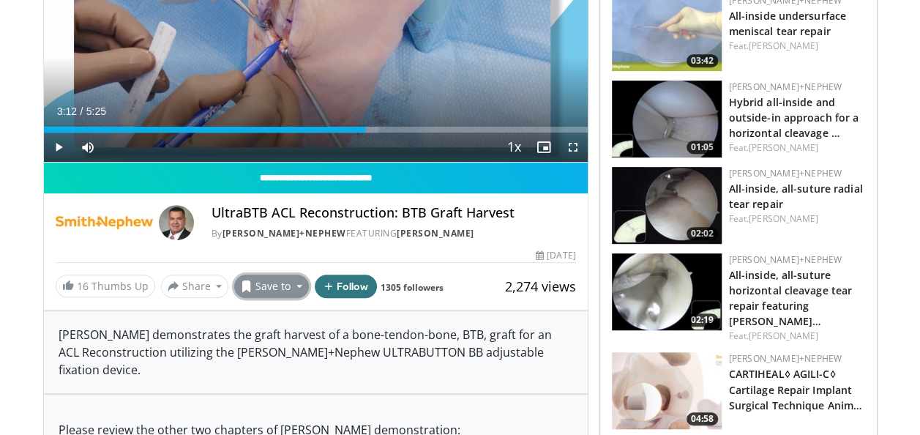
click at [282, 284] on button "Save to" at bounding box center [271, 285] width 75 height 23
click at [285, 303] on div "Add to Favorites New Playlist" at bounding box center [297, 335] width 127 height 72
click at [293, 285] on button "Save to" at bounding box center [271, 285] width 75 height 23
click at [274, 316] on span "Add to Favorites" at bounding box center [298, 318] width 90 height 16
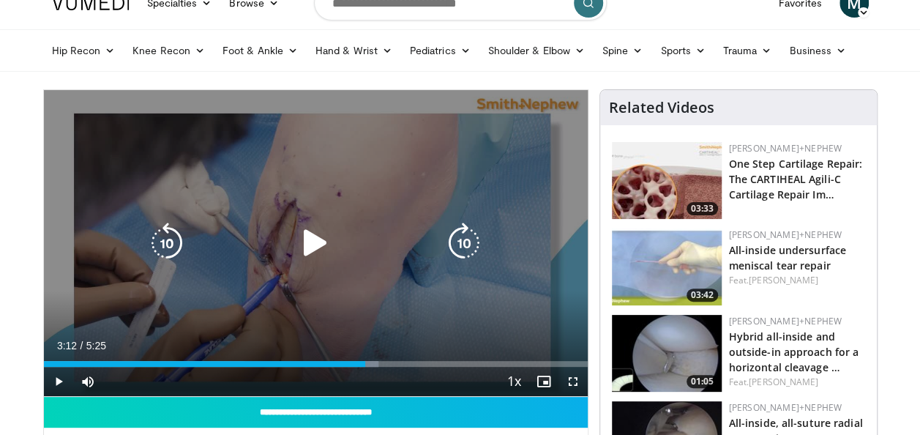
scroll to position [0, 0]
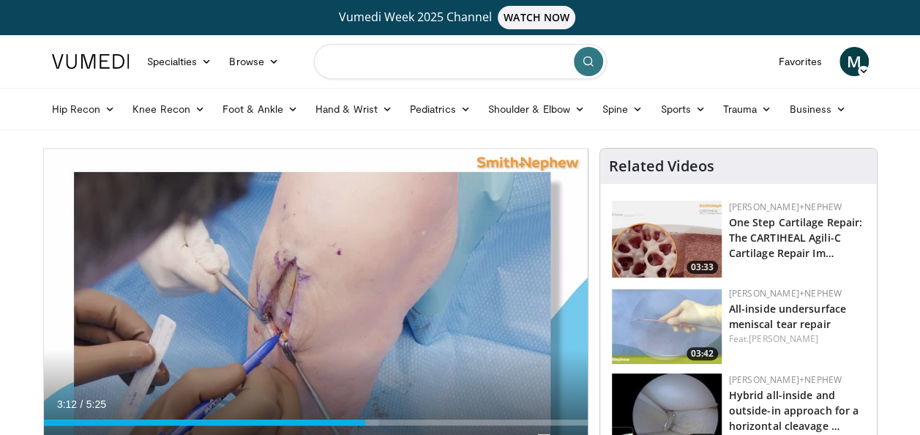
click at [408, 66] on input "Search topics, interventions" at bounding box center [460, 61] width 293 height 35
paste input "**********"
type input "**********"
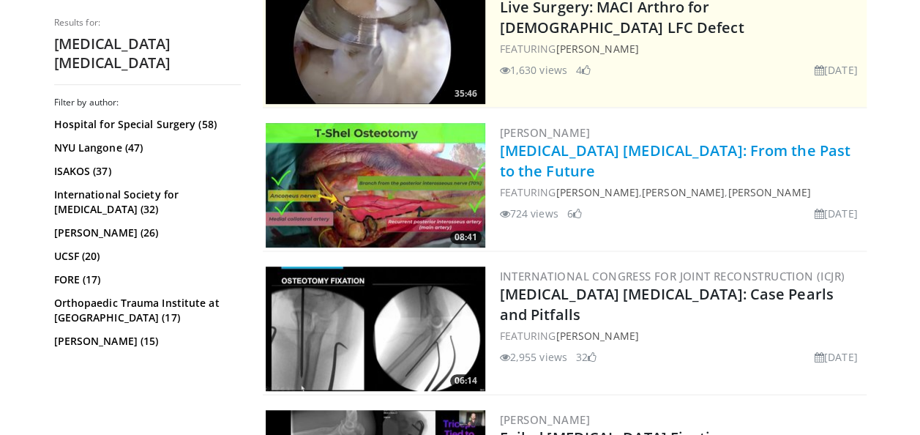
scroll to position [439, 0]
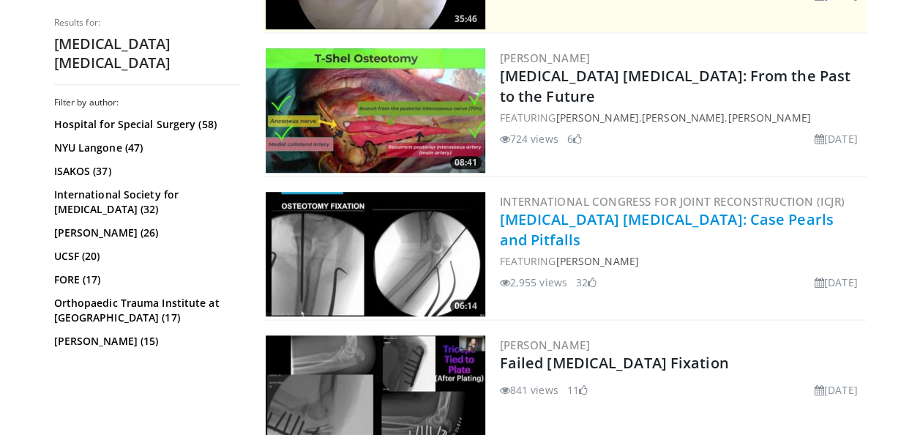
click at [618, 210] on link "[MEDICAL_DATA] [MEDICAL_DATA]: Case Pearls and Pitfalls" at bounding box center [667, 229] width 334 height 40
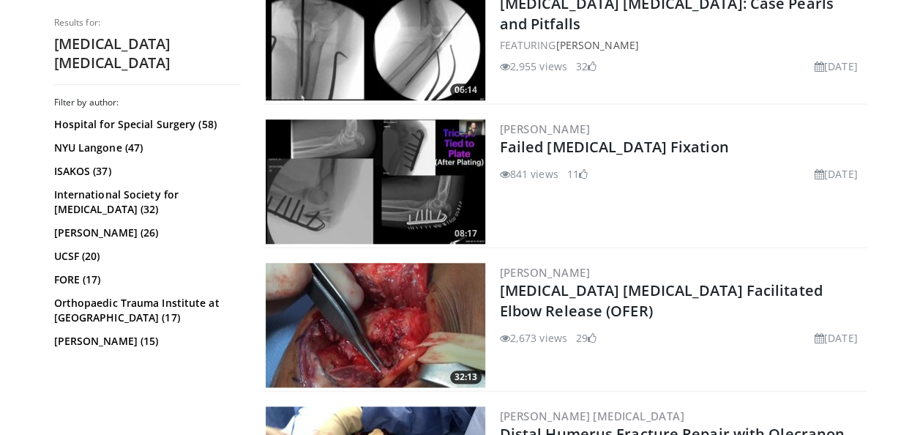
scroll to position [732, 0]
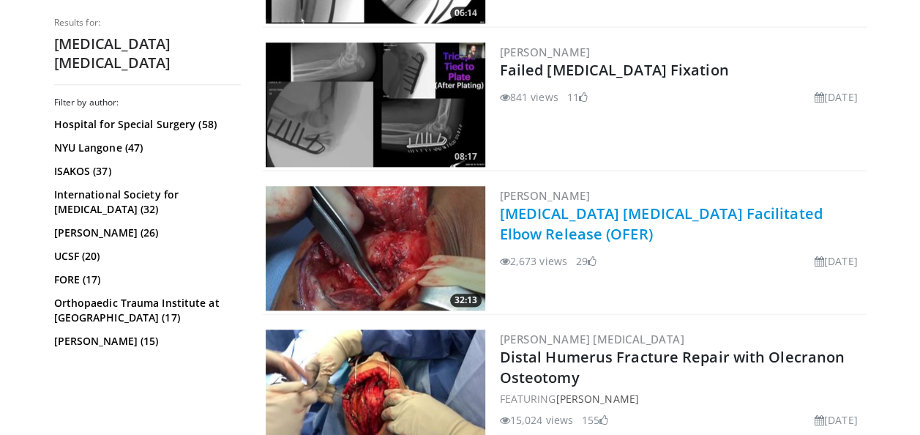
click at [635, 206] on link "[MEDICAL_DATA] [MEDICAL_DATA] Facilitated Elbow Release (OFER)" at bounding box center [661, 223] width 323 height 40
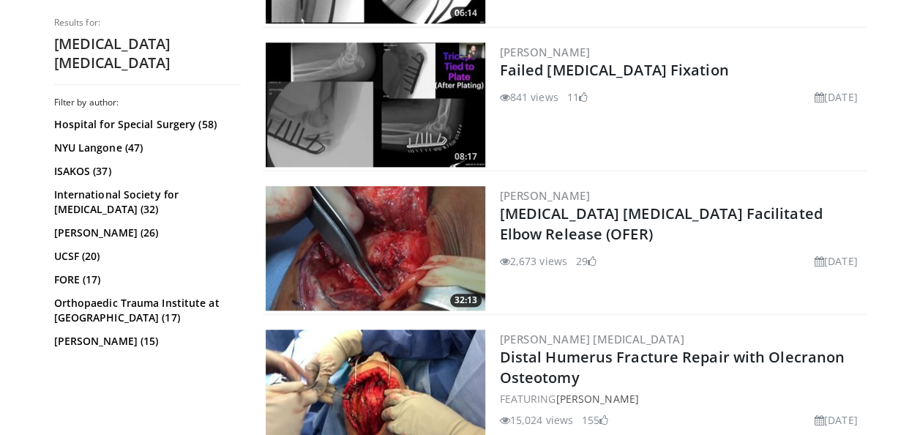
click at [437, 263] on img at bounding box center [376, 248] width 220 height 124
click at [382, 247] on img at bounding box center [376, 248] width 220 height 124
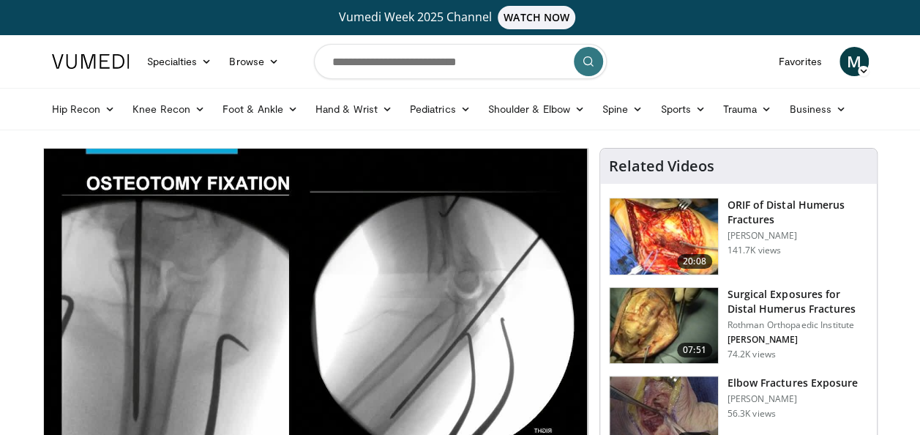
scroll to position [146, 0]
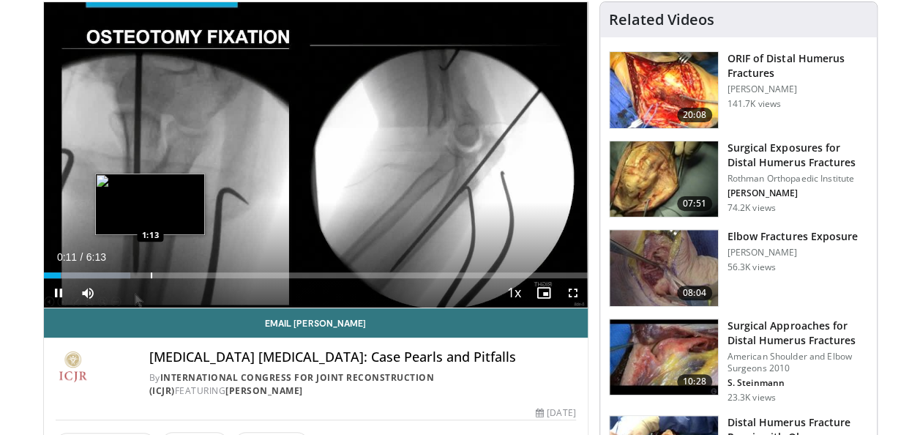
click at [149, 270] on div "Loaded : 15.92% 0:11 1:13" at bounding box center [316, 271] width 544 height 14
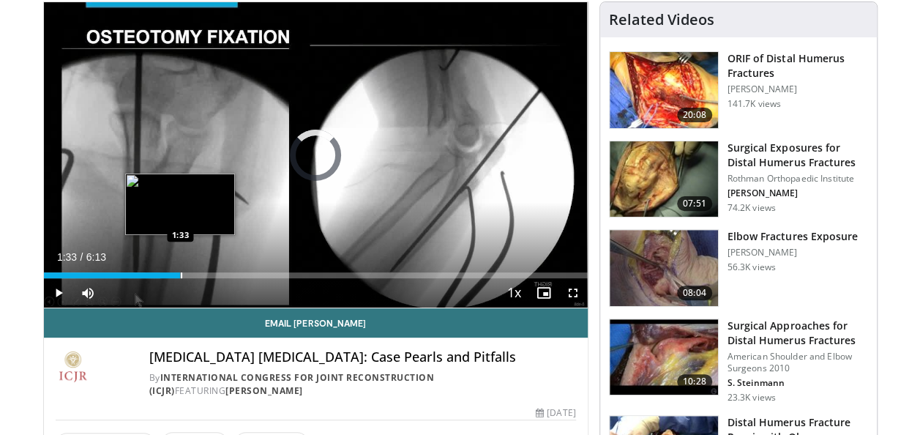
click at [181, 276] on div "Progress Bar" at bounding box center [181, 275] width 1 height 6
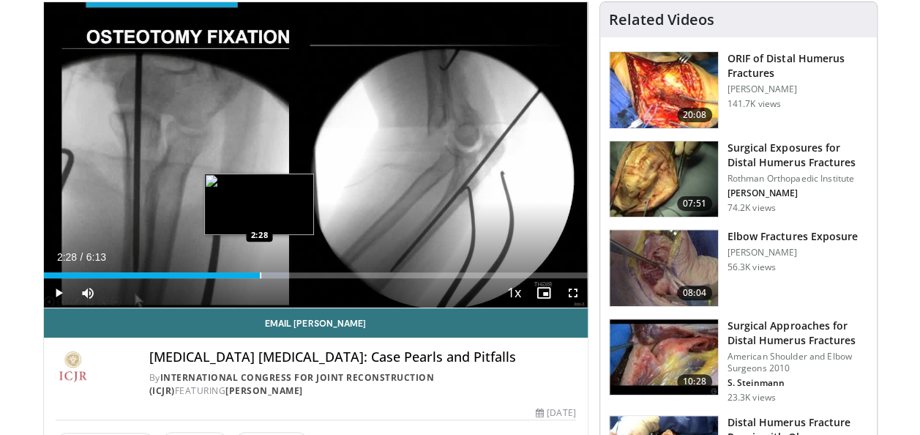
click at [260, 275] on div "Progress Bar" at bounding box center [260, 275] width 1 height 6
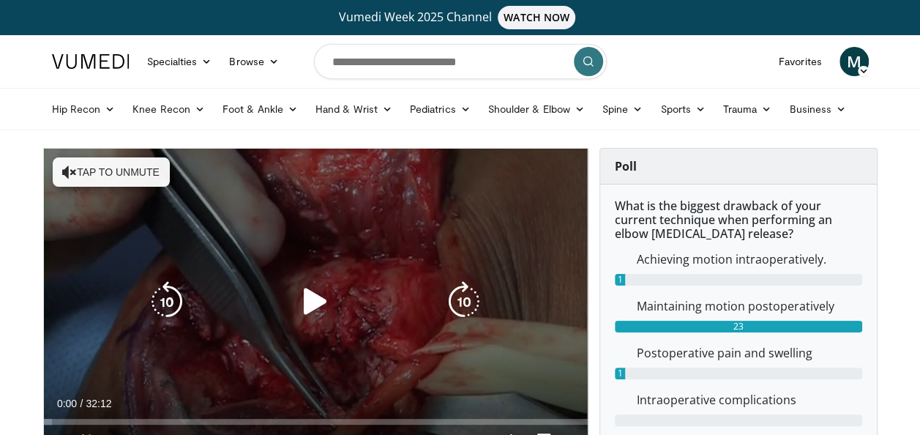
click at [318, 297] on icon "Video Player" at bounding box center [315, 301] width 41 height 41
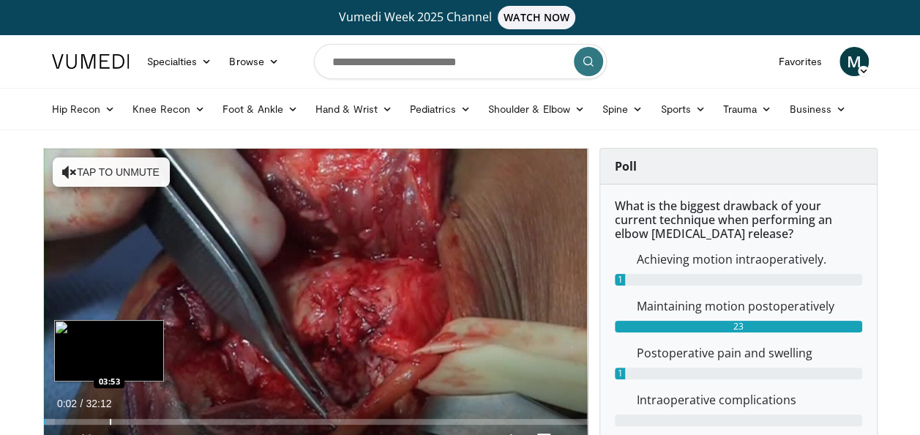
click at [110, 419] on div "Progress Bar" at bounding box center [110, 422] width 1 height 6
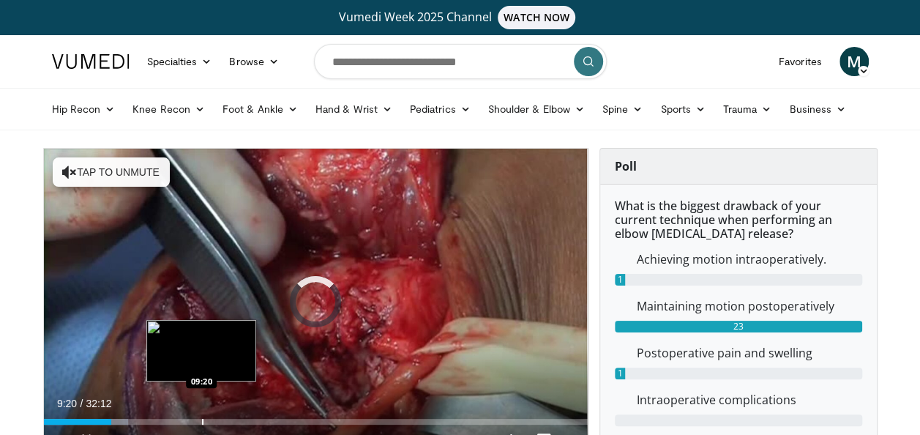
click at [201, 416] on div "Loaded : 15.54% 09:20 09:20" at bounding box center [316, 418] width 544 height 14
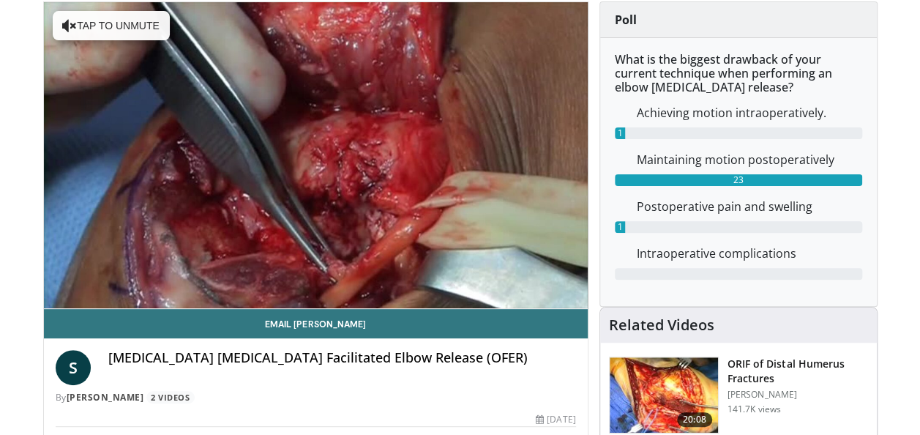
scroll to position [73, 0]
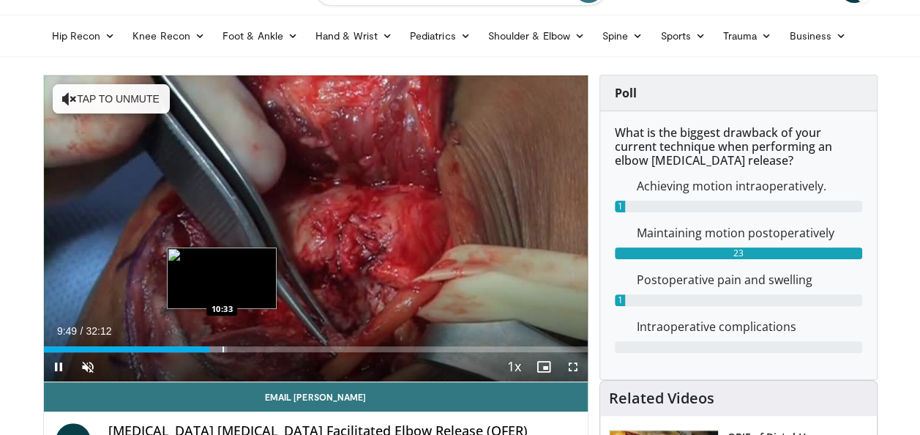
click at [222, 349] on div "Progress Bar" at bounding box center [222, 349] width 1 height 6
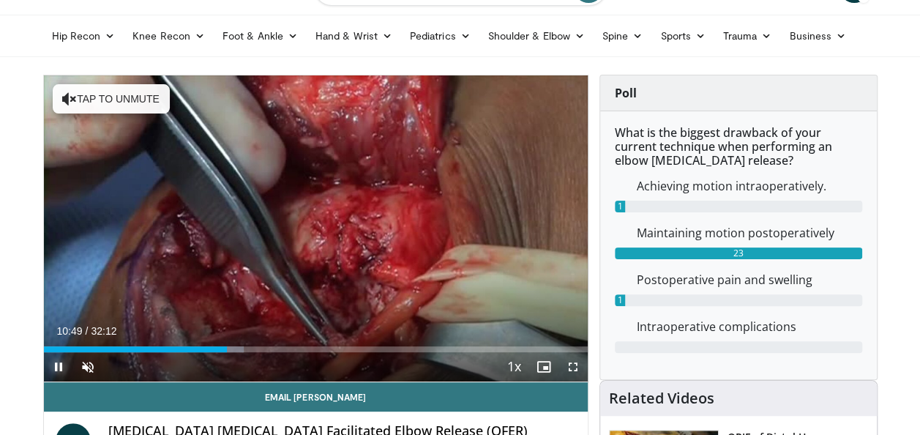
click at [62, 364] on span "Video Player" at bounding box center [58, 366] width 29 height 29
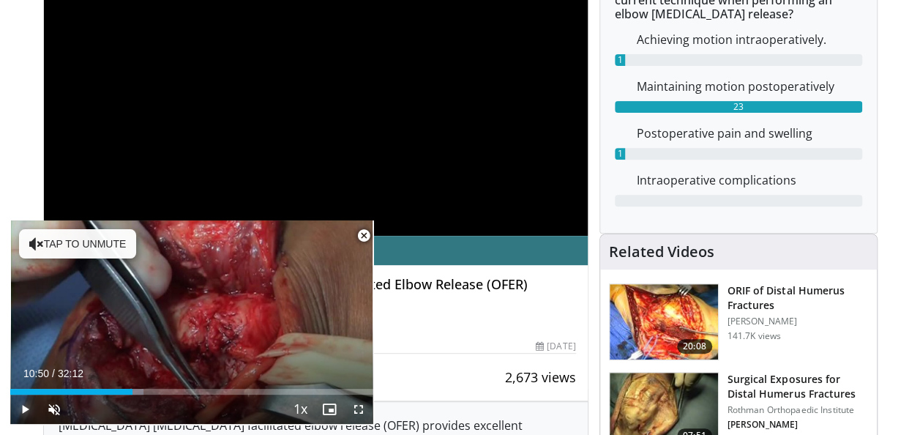
scroll to position [146, 0]
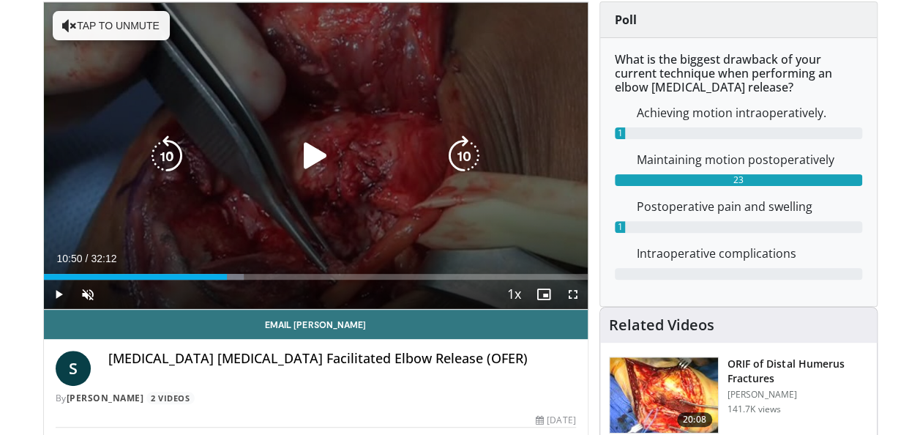
click at [124, 28] on button "Tap to unmute" at bounding box center [111, 25] width 117 height 29
